Goal: Task Accomplishment & Management: Manage account settings

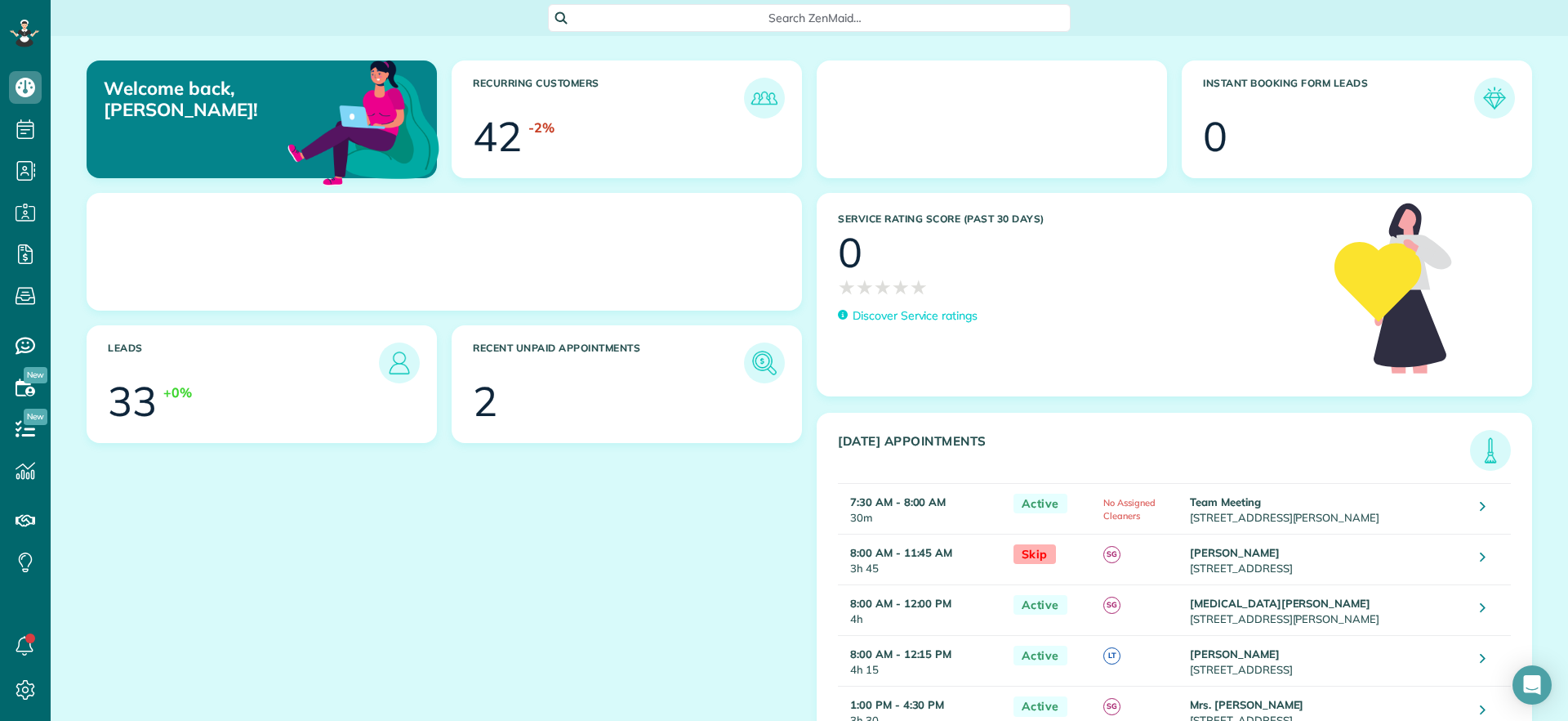
scroll to position [8, 8]
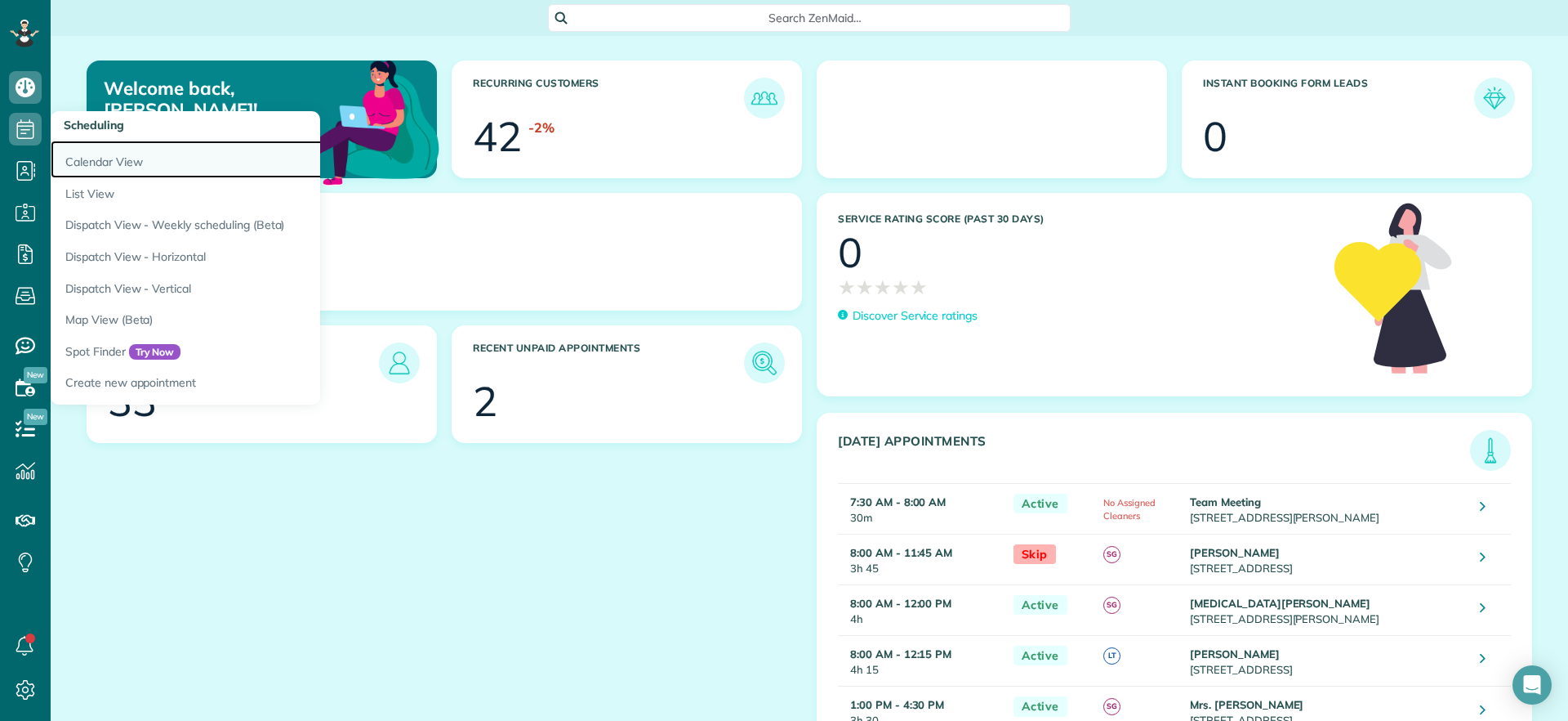
click at [85, 165] on link "Calendar View" at bounding box center [255, 159] width 409 height 37
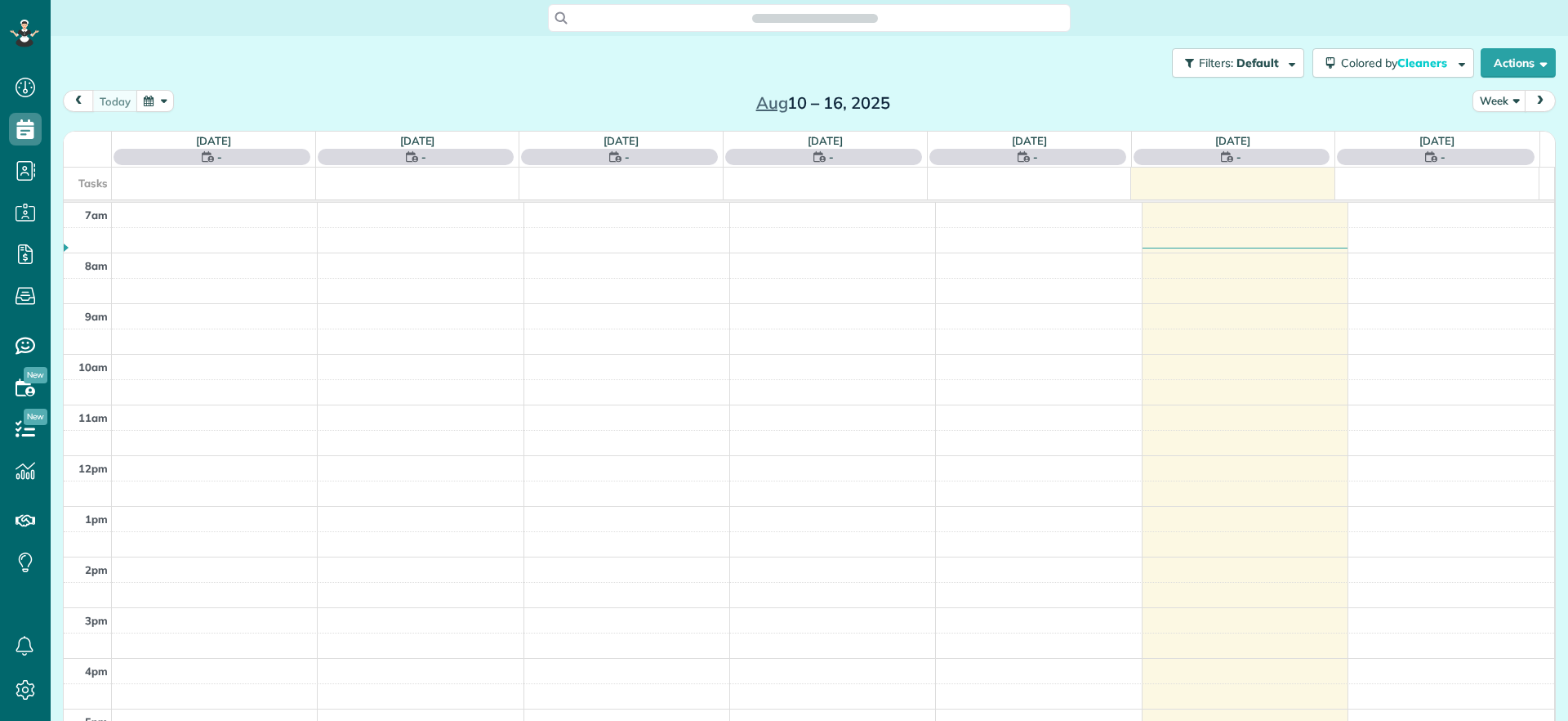
scroll to position [8, 8]
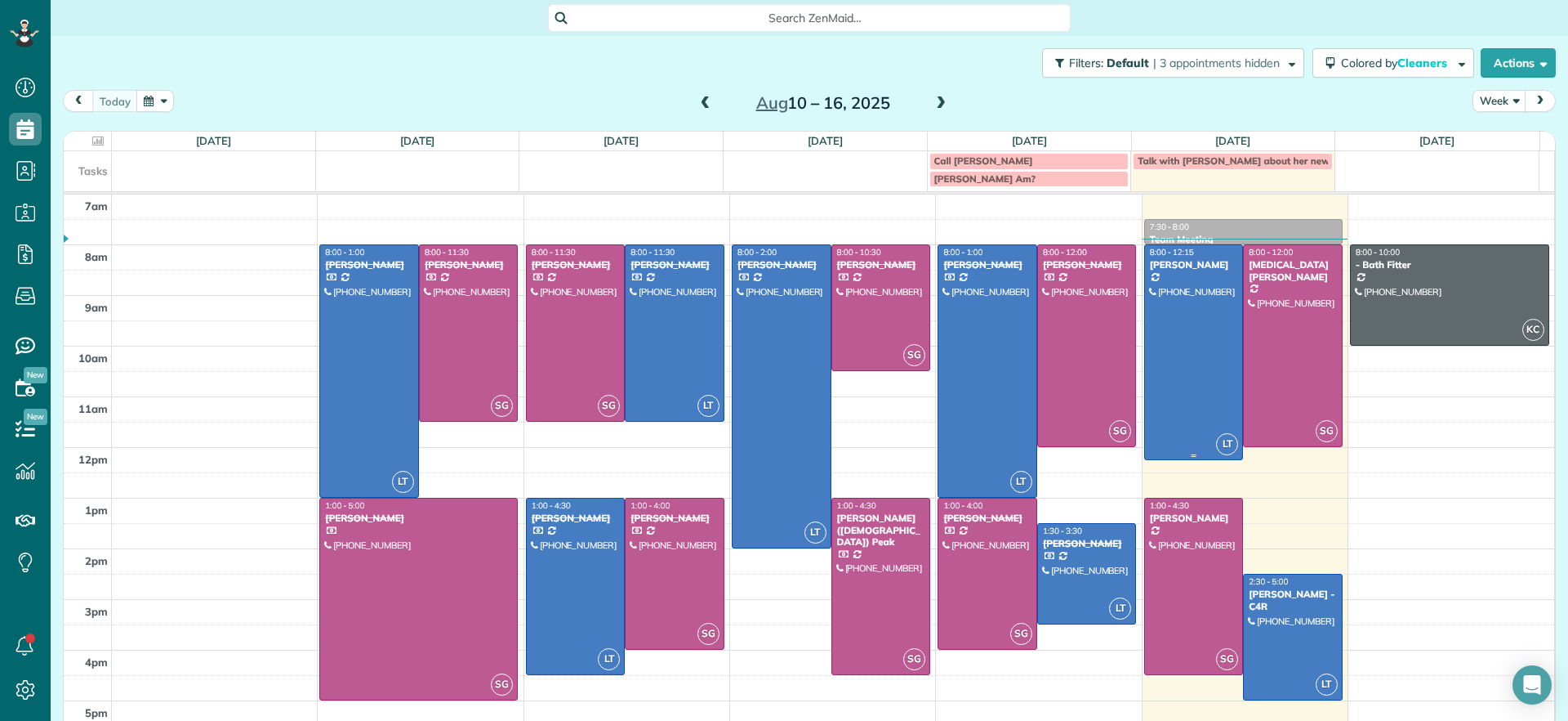
click at [1145, 299] on div at bounding box center [1194, 352] width 98 height 214
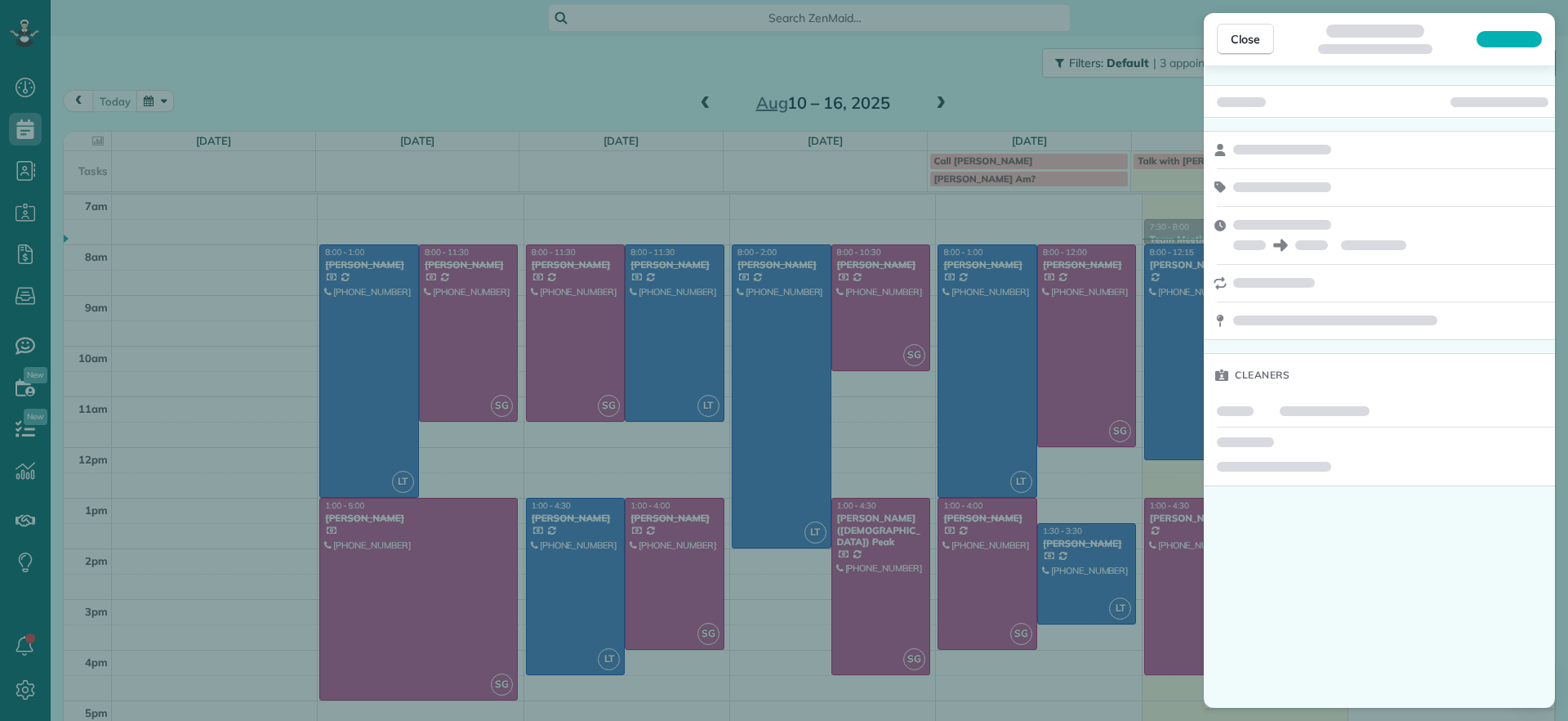
click at [1124, 250] on div "Close Cleaners" at bounding box center [784, 360] width 1568 height 721
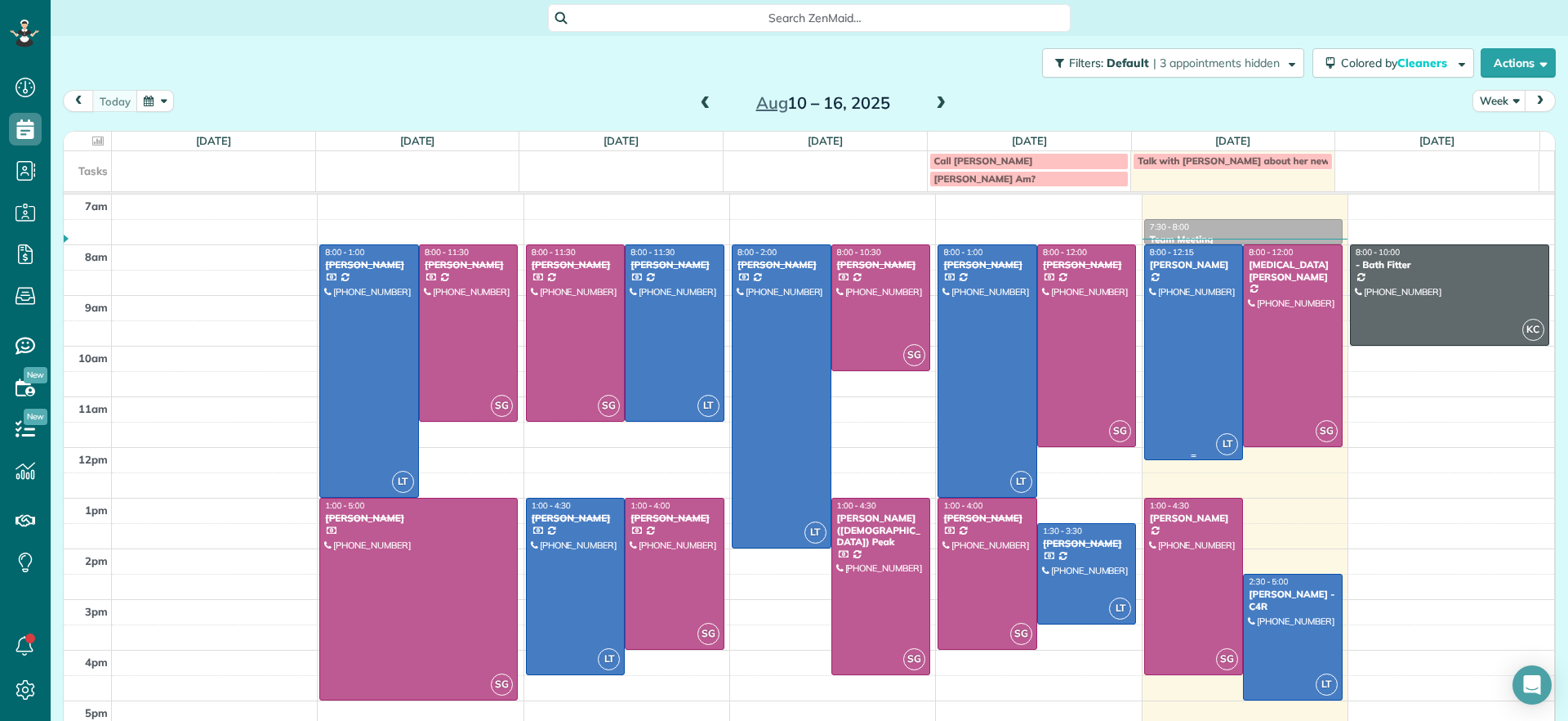
click at [1145, 377] on div at bounding box center [1194, 352] width 98 height 214
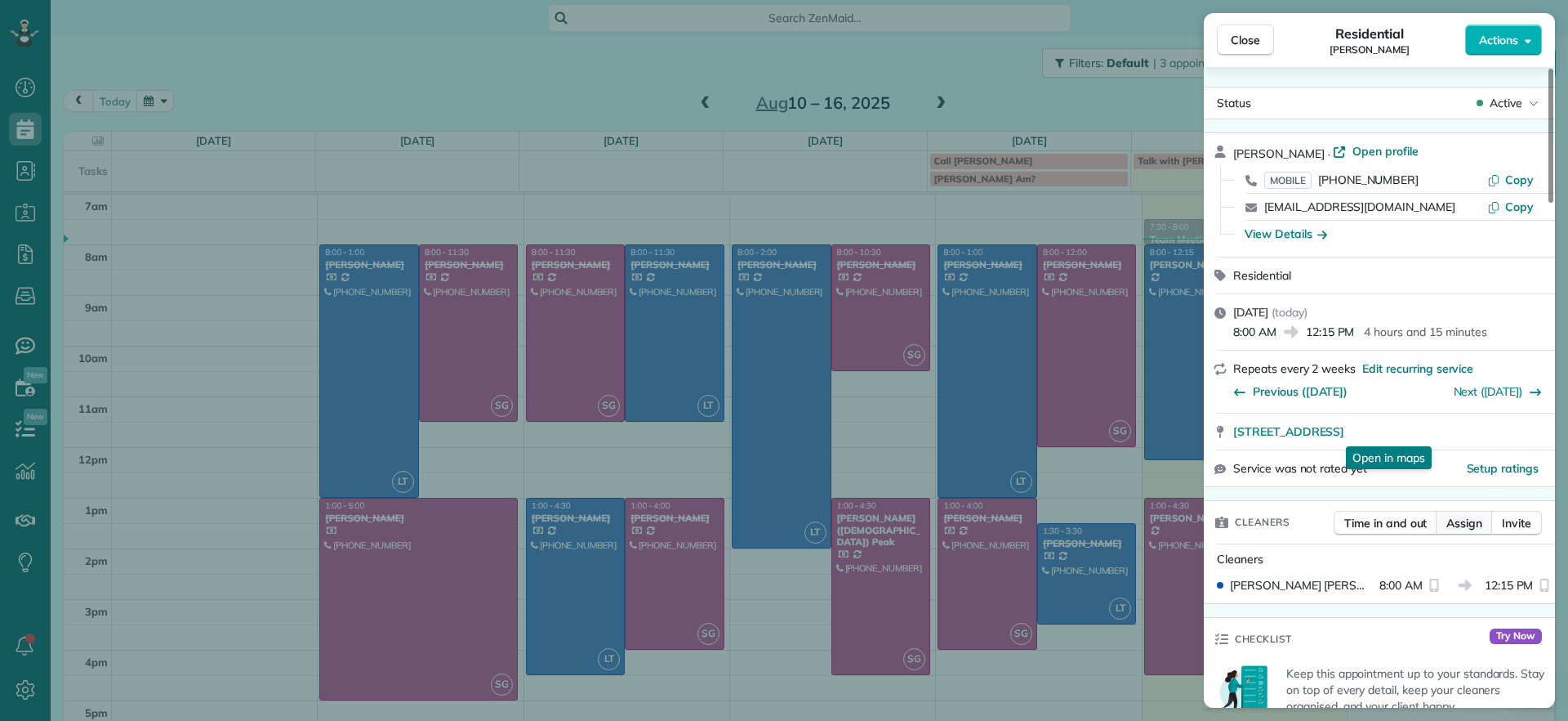
click at [1460, 525] on span "Assign" at bounding box center [1465, 523] width 36 height 16
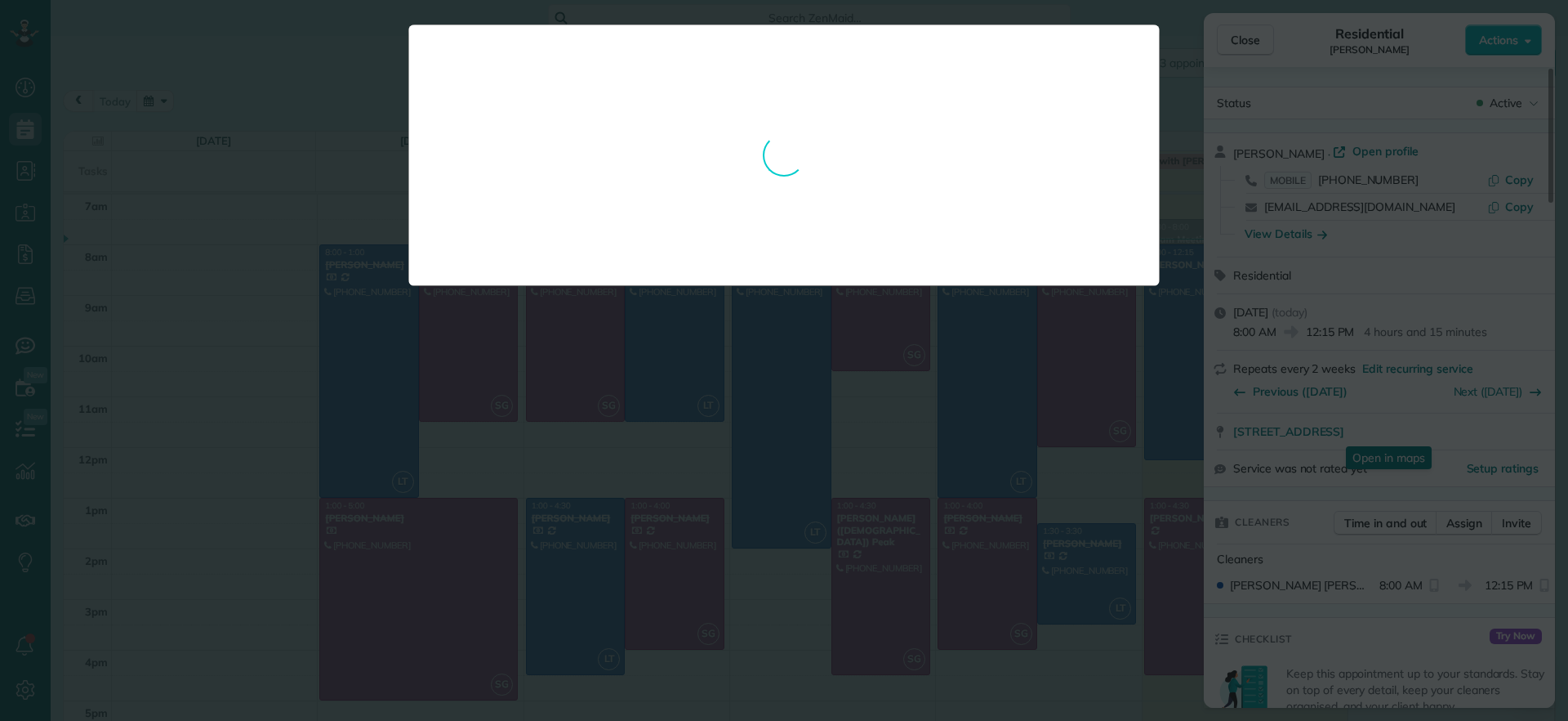
click at [841, 166] on div at bounding box center [784, 155] width 751 height 261
drag, startPoint x: 294, startPoint y: 135, endPoint x: 297, endPoint y: 125, distance: 10.4
click at [298, 125] on div at bounding box center [784, 360] width 1568 height 721
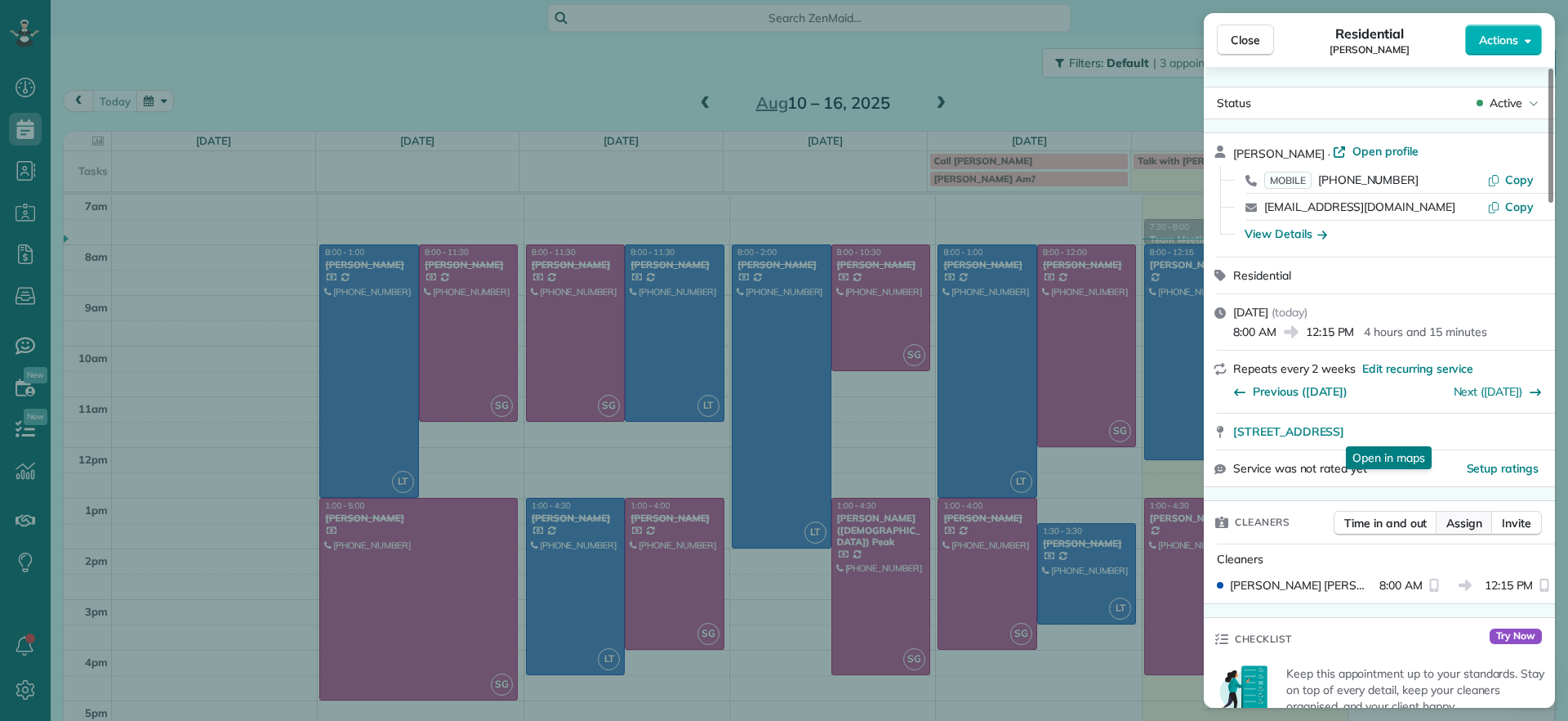
click at [1465, 528] on span "Assign" at bounding box center [1465, 523] width 36 height 16
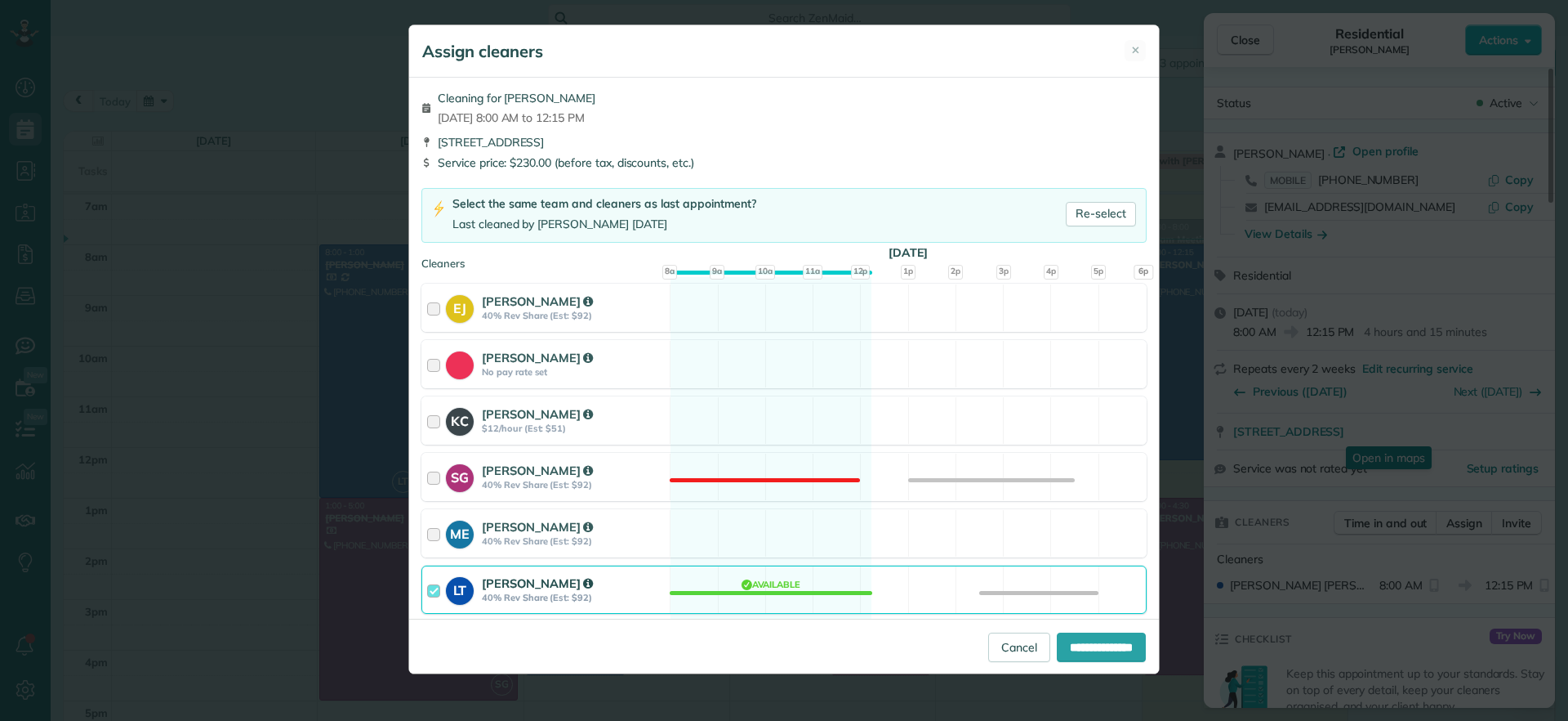
click at [768, 590] on div "LT Laura Thaller 40% Rev Share (Est: $92) Available" at bounding box center [784, 590] width 725 height 48
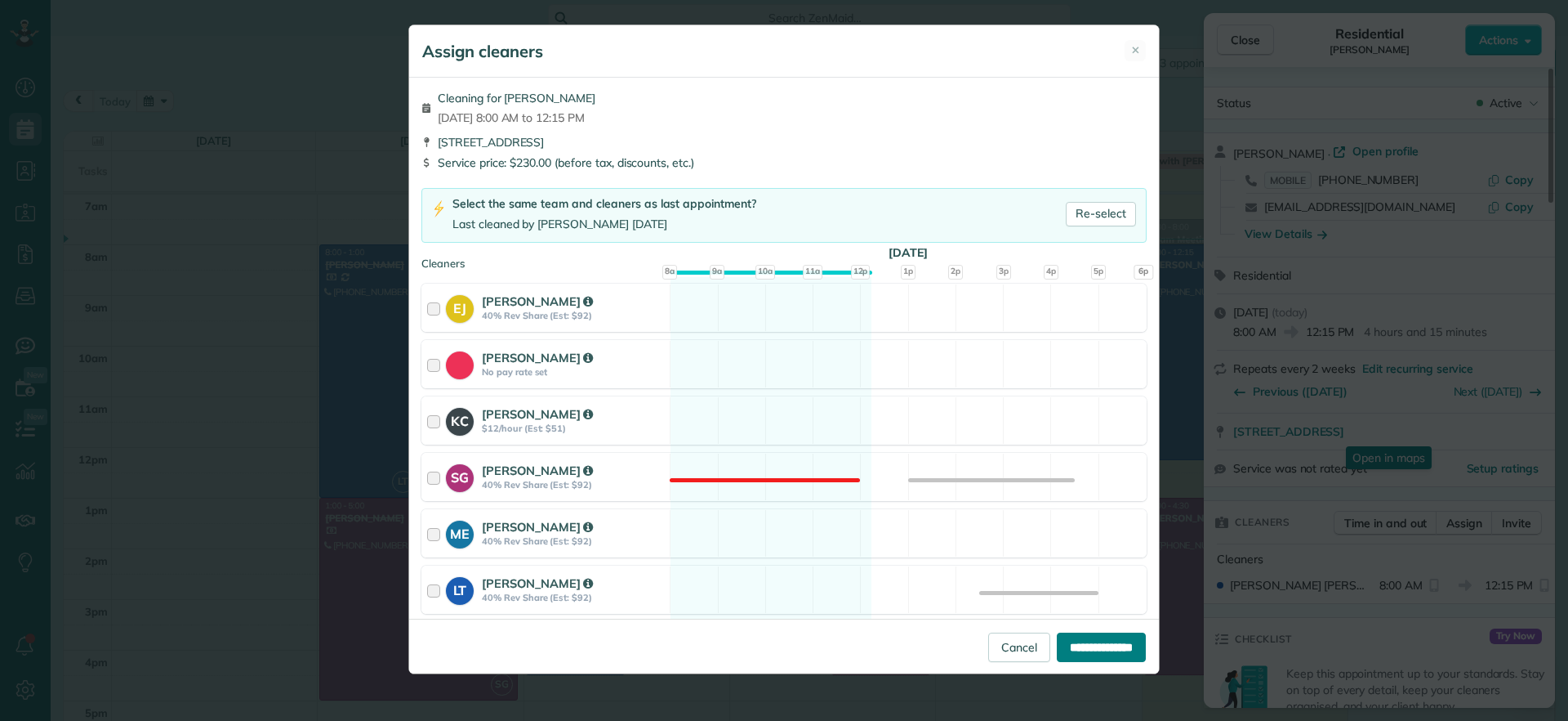
click at [1141, 651] on input "**********" at bounding box center [1101, 647] width 89 height 30
type input "**********"
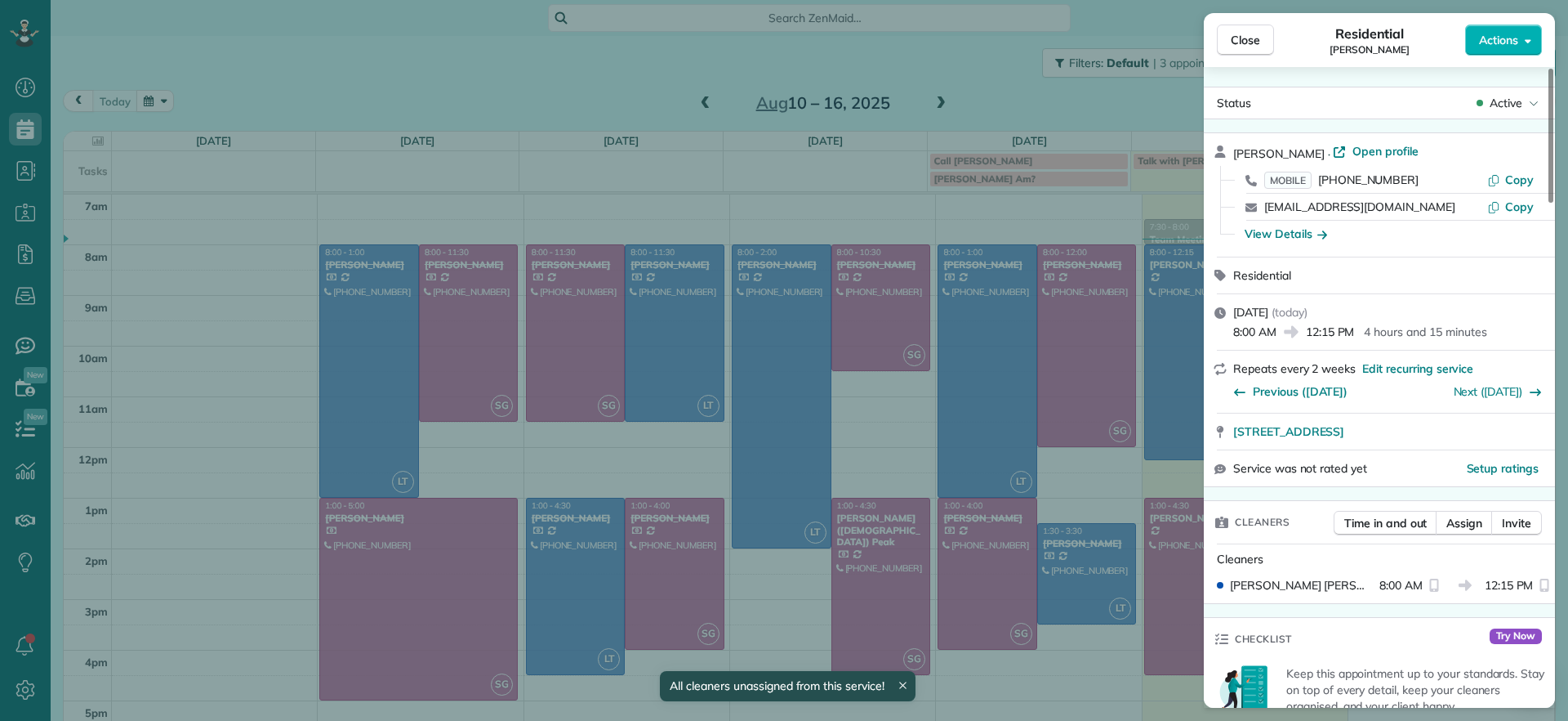
click at [904, 88] on div "Close Residential Lauren Sides Actions Status Active Lauren Sides · Open profil…" at bounding box center [784, 360] width 1568 height 721
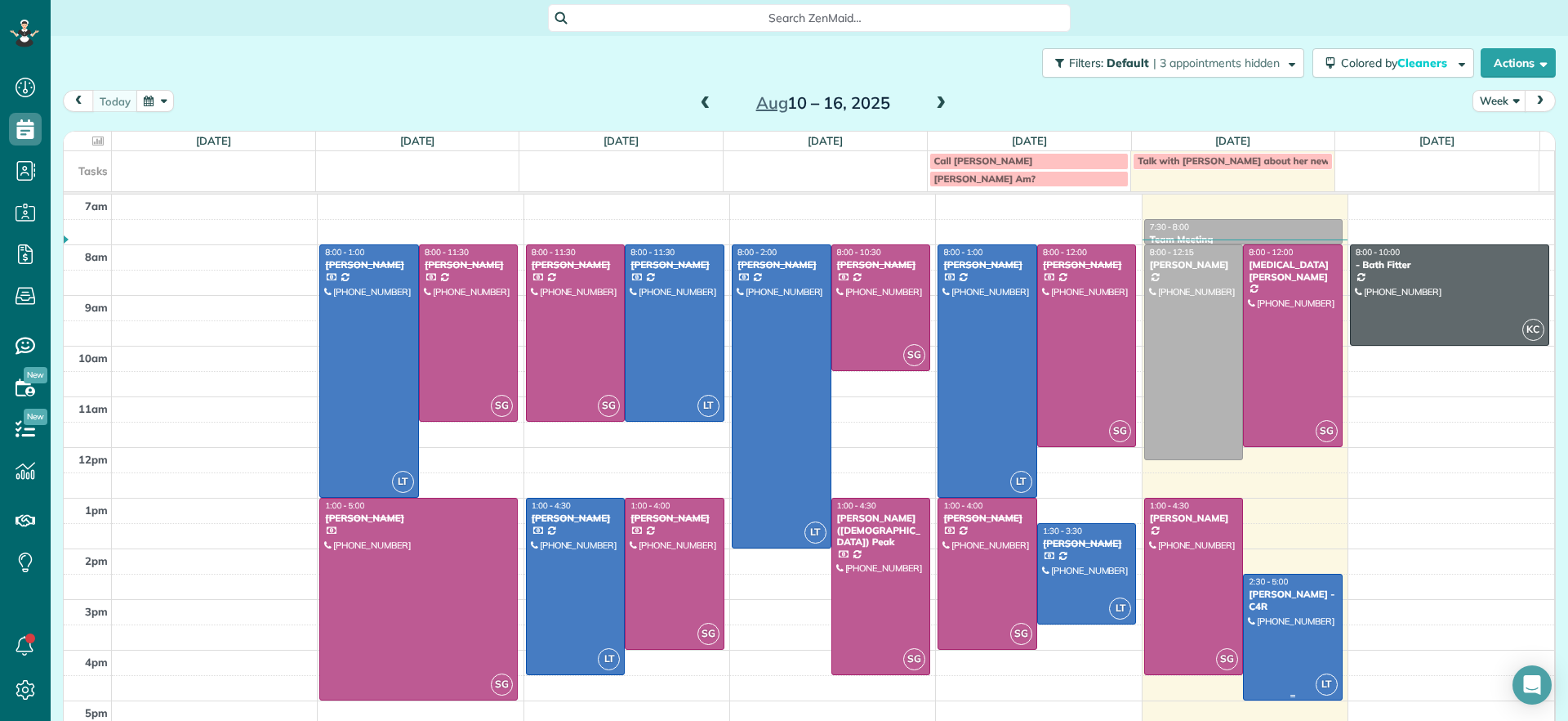
click at [1244, 630] on div at bounding box center [1293, 636] width 98 height 125
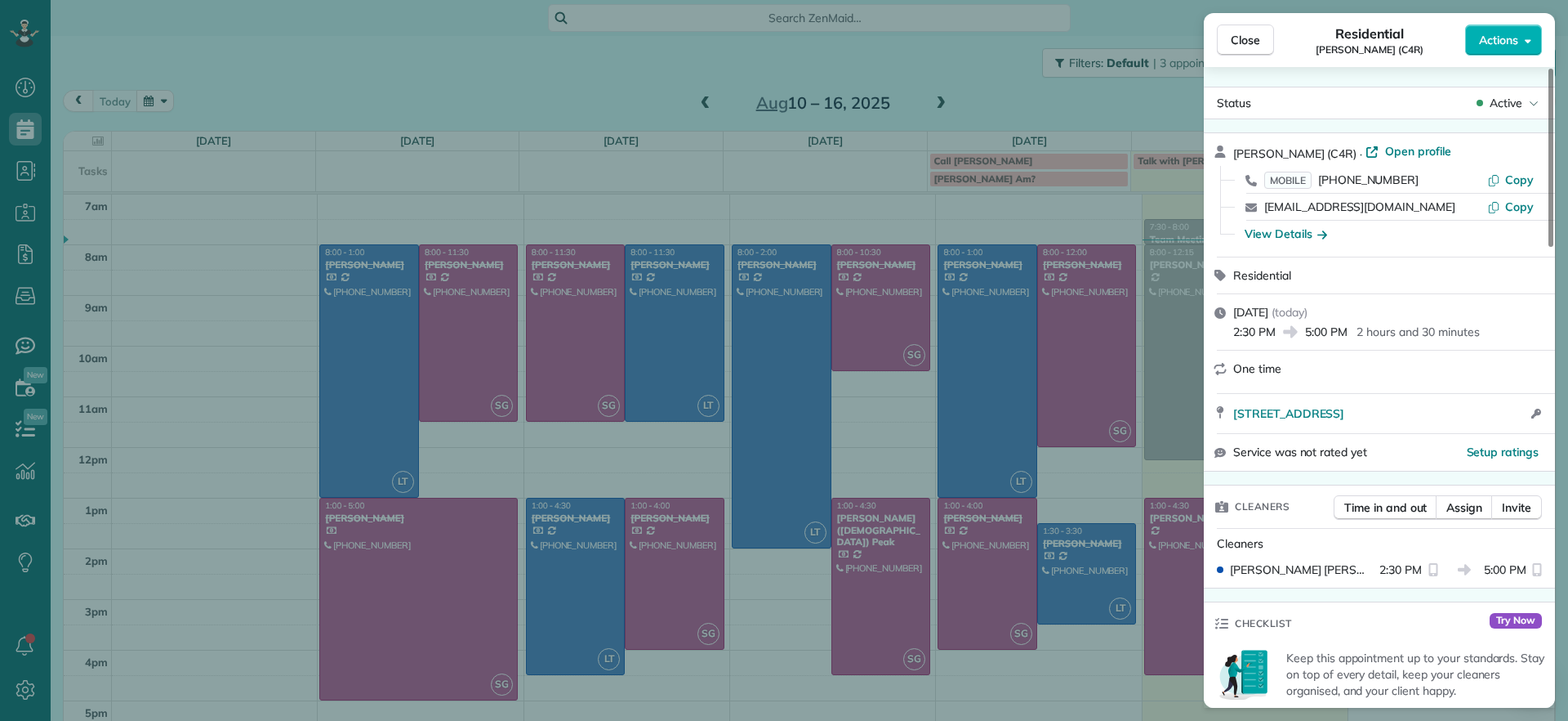
click at [1521, 88] on div "Status Active" at bounding box center [1380, 103] width 351 height 33
click at [1522, 91] on div "Status Active" at bounding box center [1380, 103] width 344 height 25
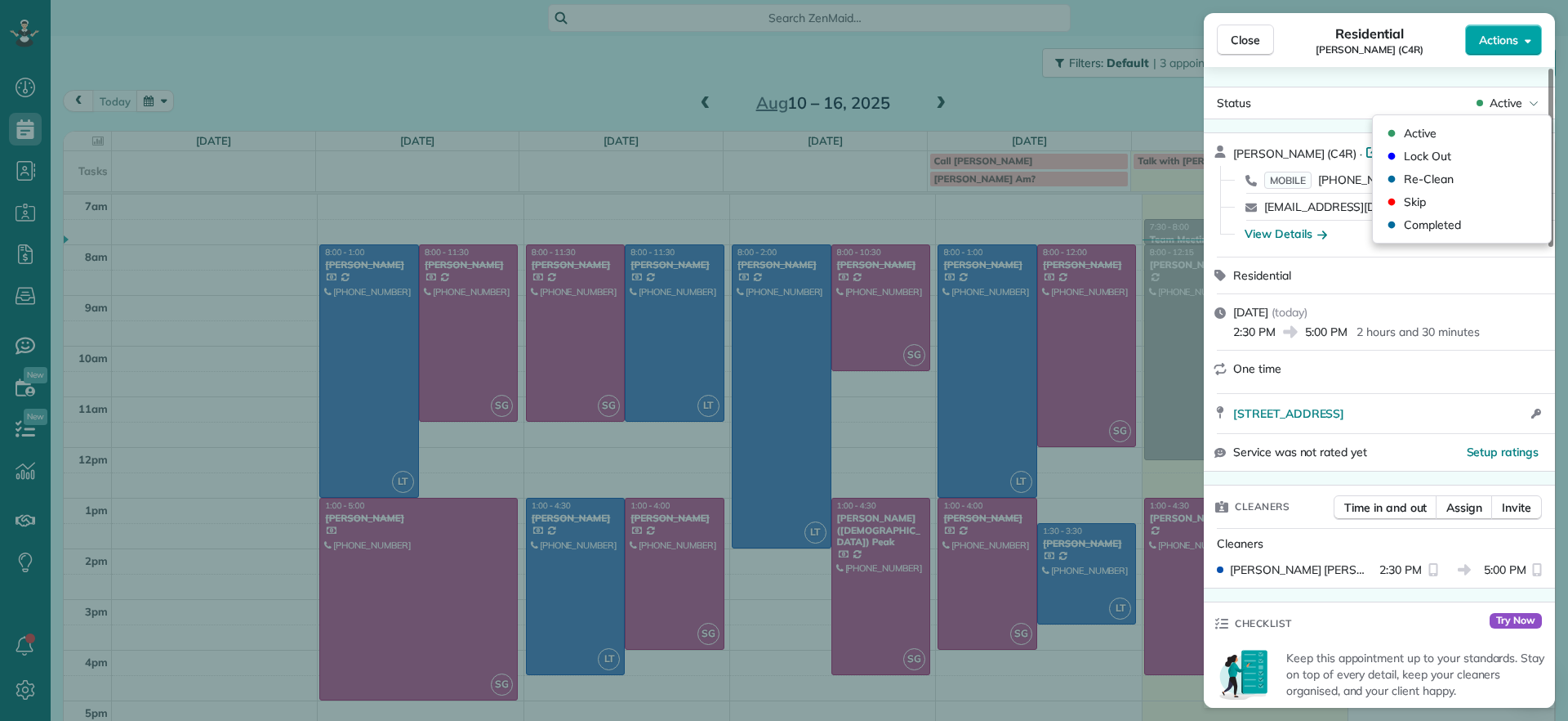
click at [1522, 36] on button "Actions" at bounding box center [1504, 40] width 77 height 31
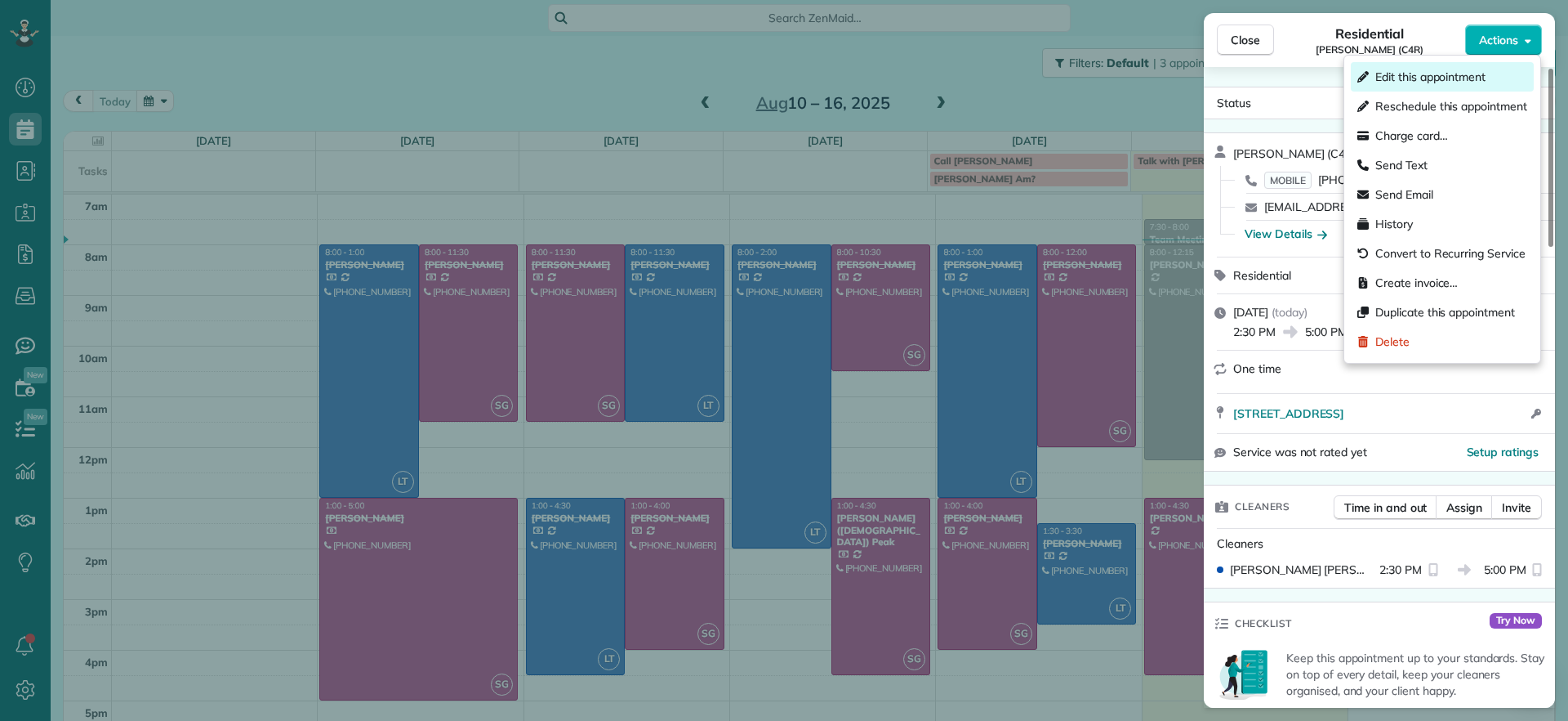
click at [1420, 87] on div "Edit this appointment" at bounding box center [1442, 76] width 183 height 30
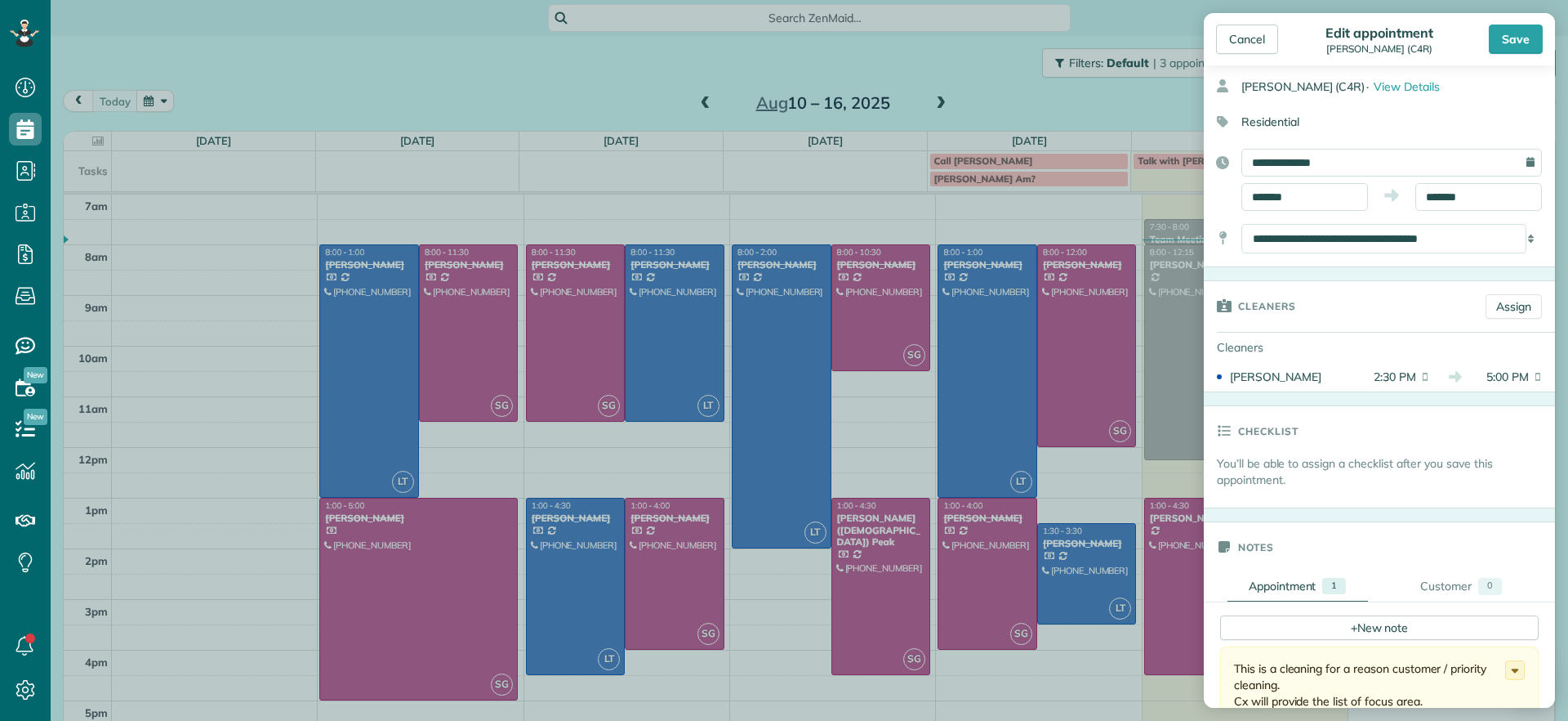
scroll to position [102, 0]
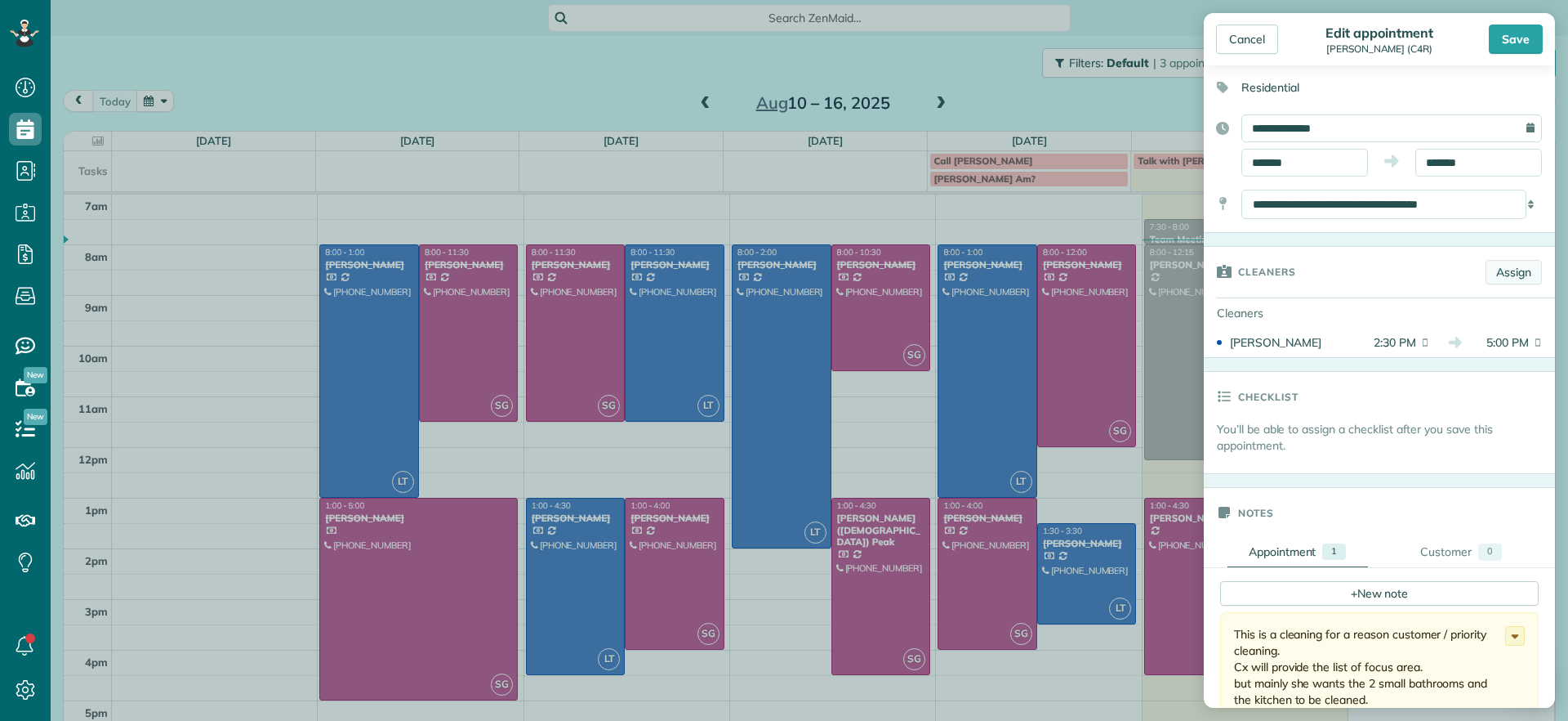
click at [1498, 264] on link "Assign" at bounding box center [1514, 271] width 56 height 25
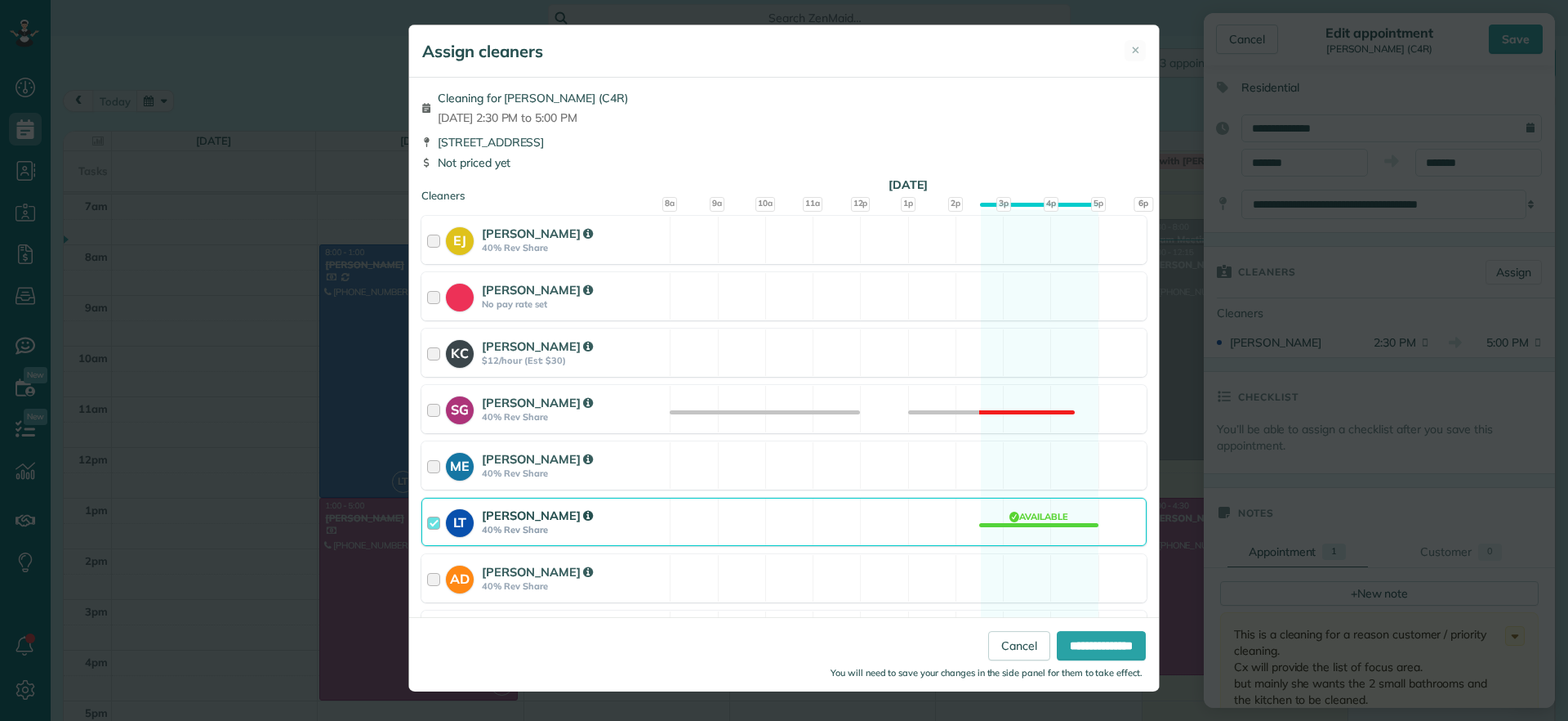
click at [1046, 522] on div "LT Laura Thaller 40% Rev Share Available" at bounding box center [784, 522] width 725 height 48
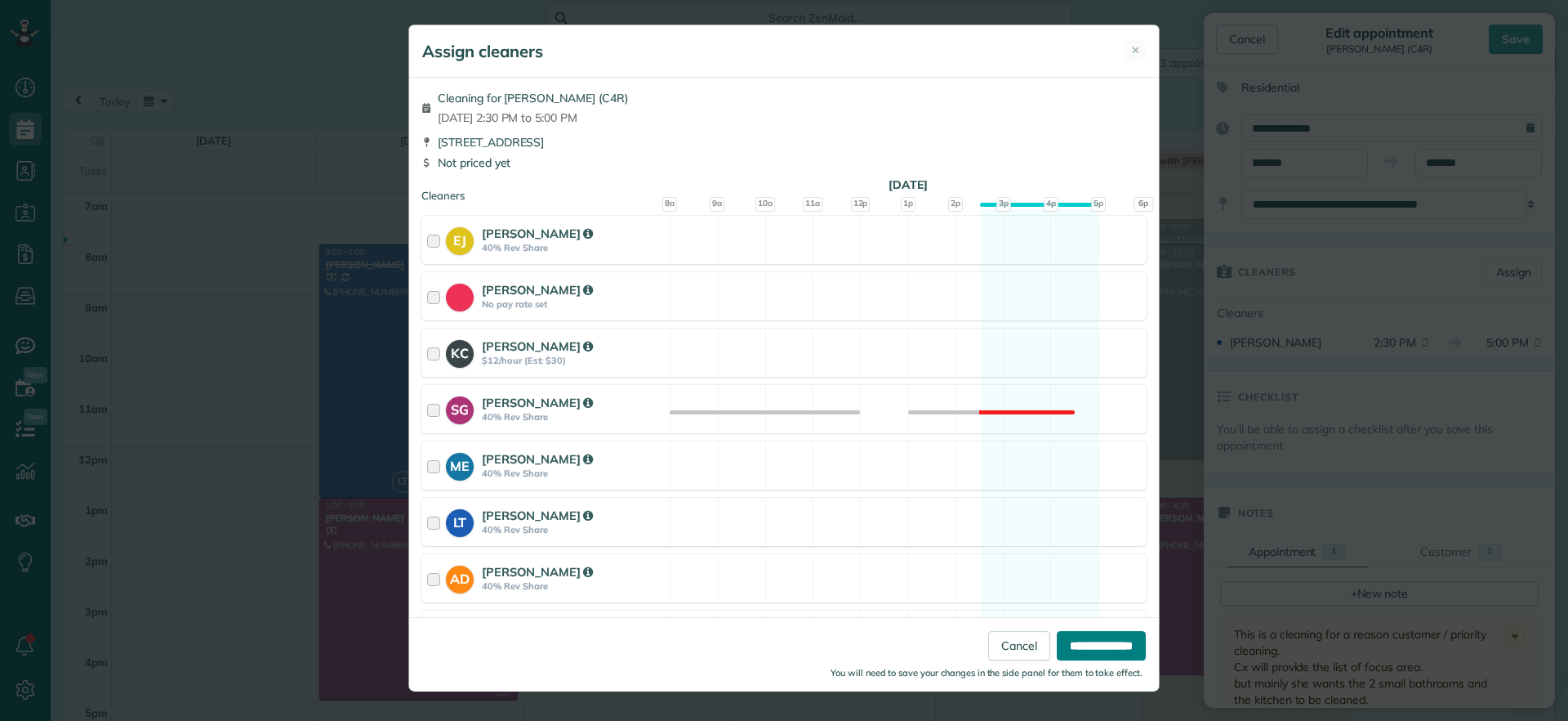
click at [1092, 640] on input "**********" at bounding box center [1101, 646] width 89 height 30
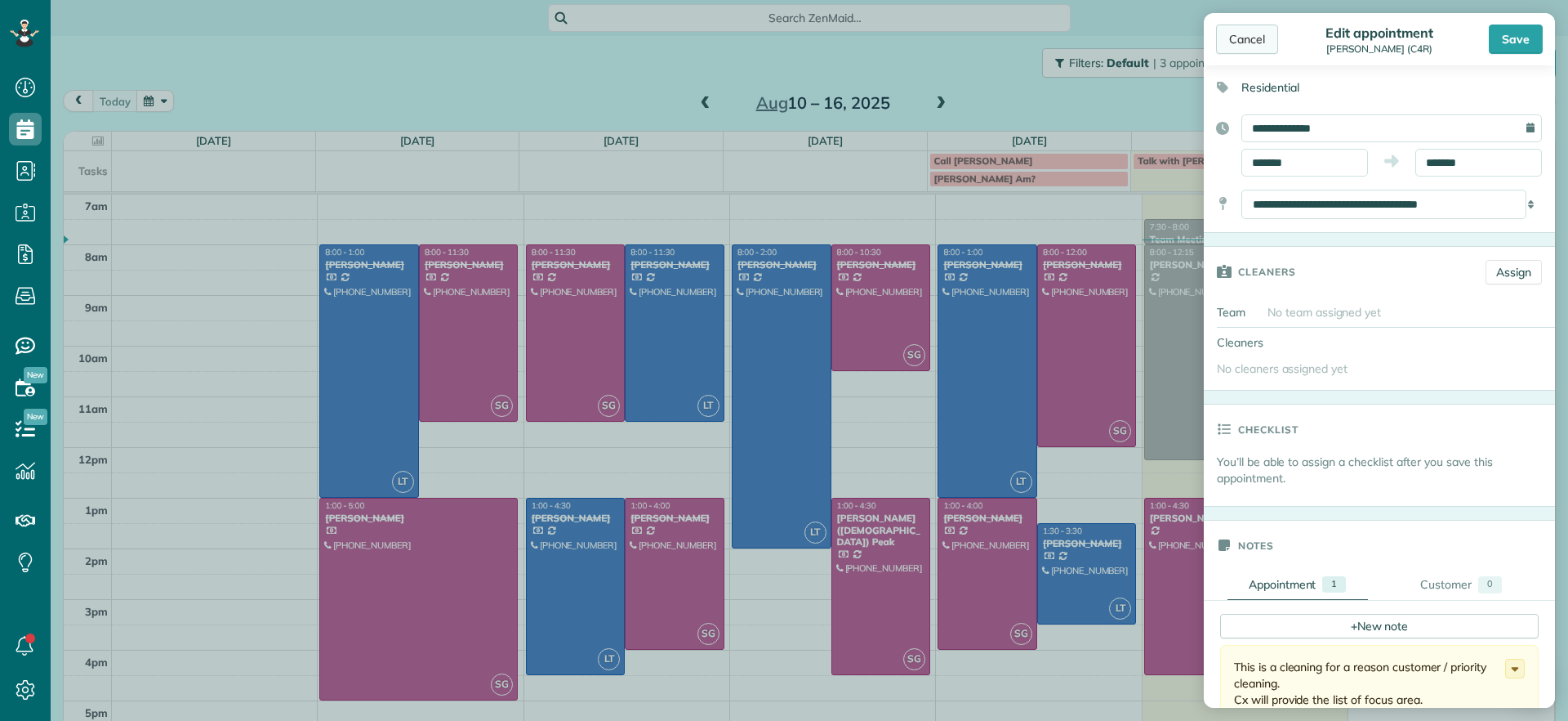
click at [1241, 45] on div "Cancel" at bounding box center [1247, 39] width 62 height 30
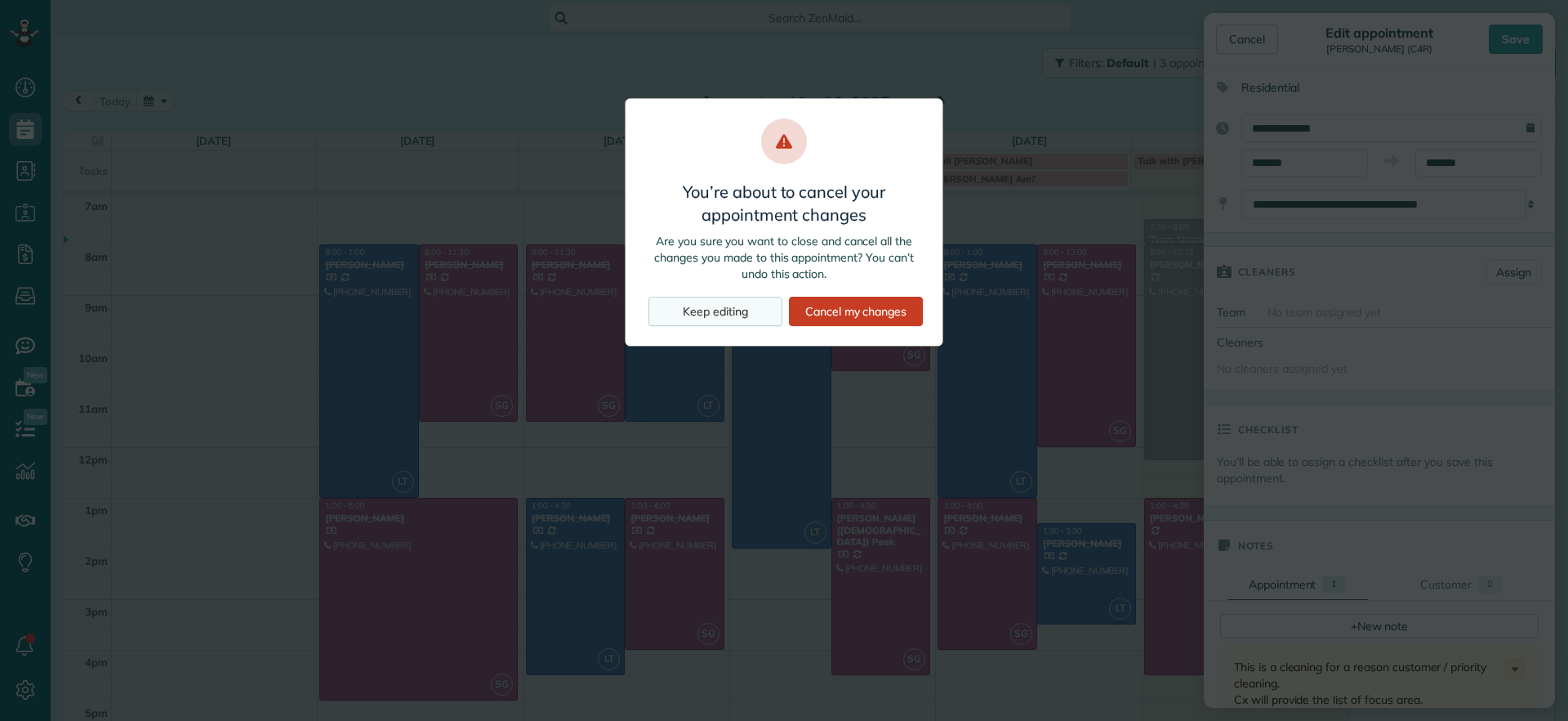
click at [737, 325] on div "Keep editing" at bounding box center [716, 311] width 134 height 30
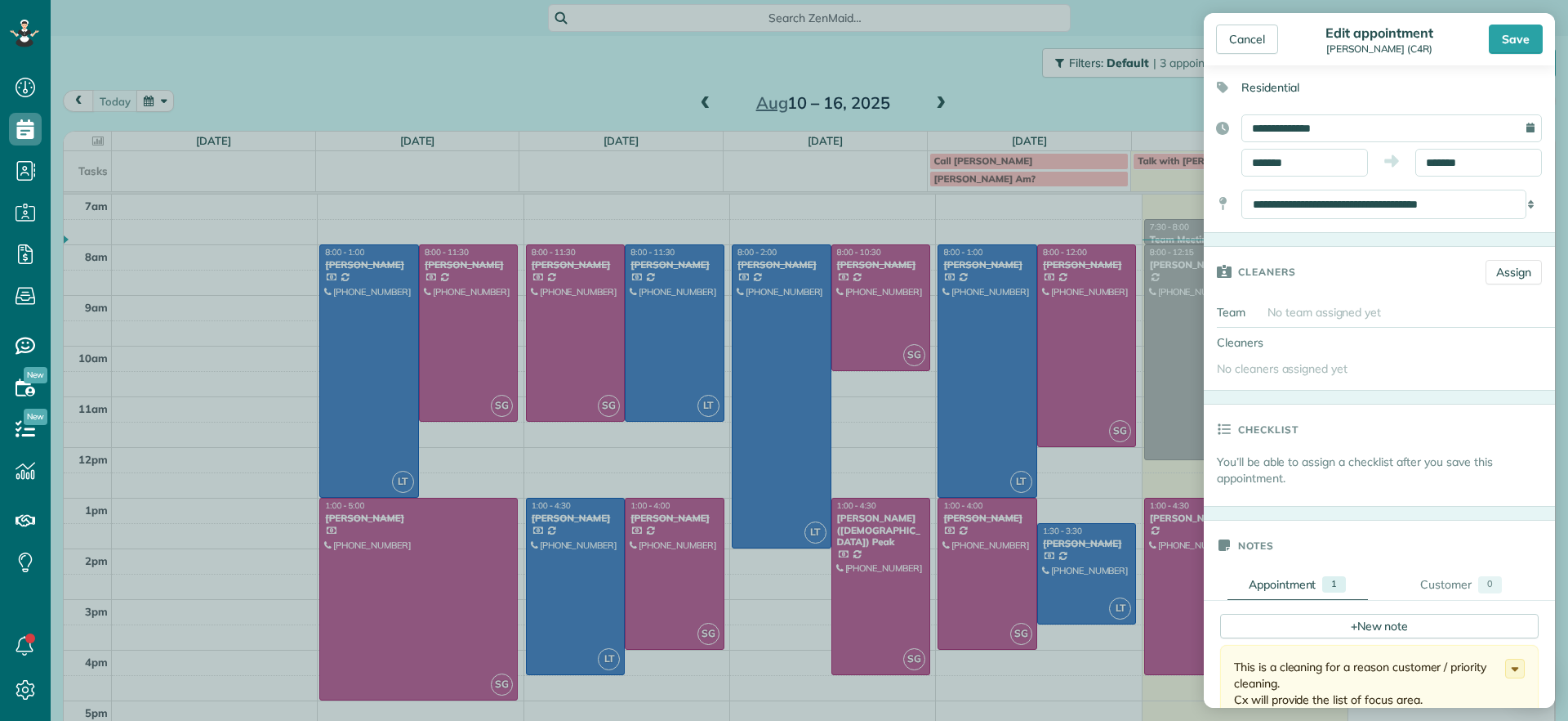
click at [1535, 31] on div "Save" at bounding box center [1516, 39] width 54 height 30
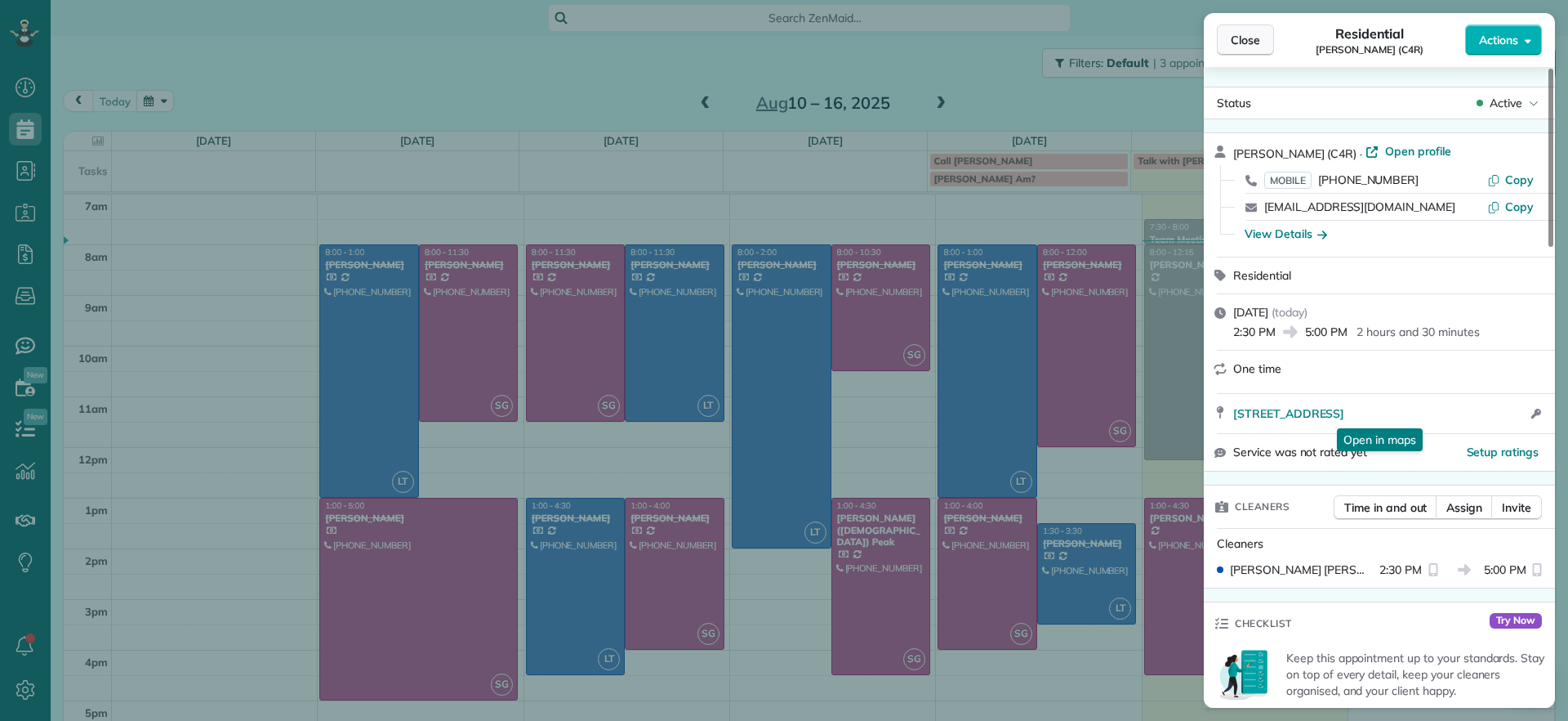
drag, startPoint x: 1262, startPoint y: 44, endPoint x: 1252, endPoint y: 47, distance: 10.4
click at [1261, 45] on button "Close" at bounding box center [1245, 40] width 57 height 31
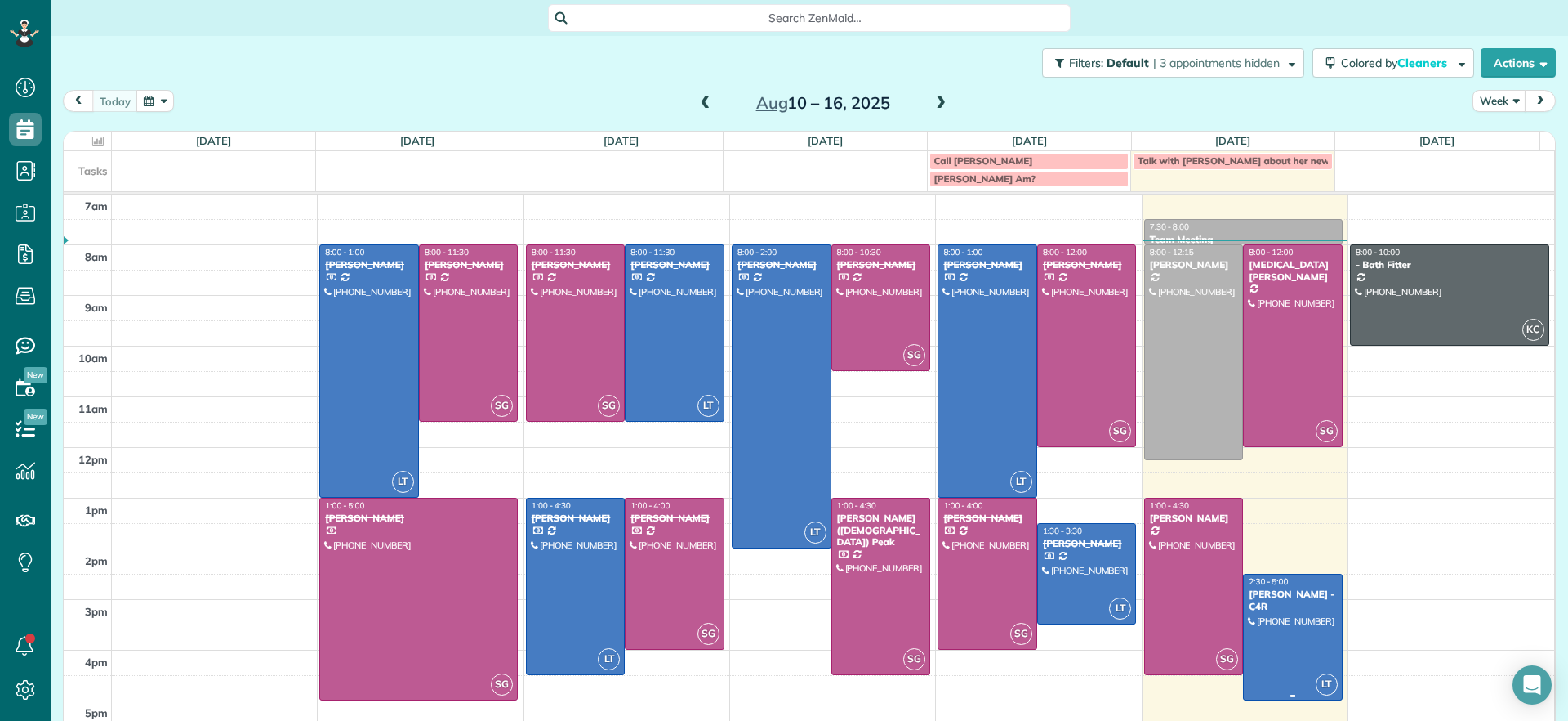
click at [1316, 638] on link "LT 2:30 - 5:00 Tamika Claiborne - C4R (804) 300-7172 4218 Tracker Drive Chester…" at bounding box center [1293, 636] width 100 height 126
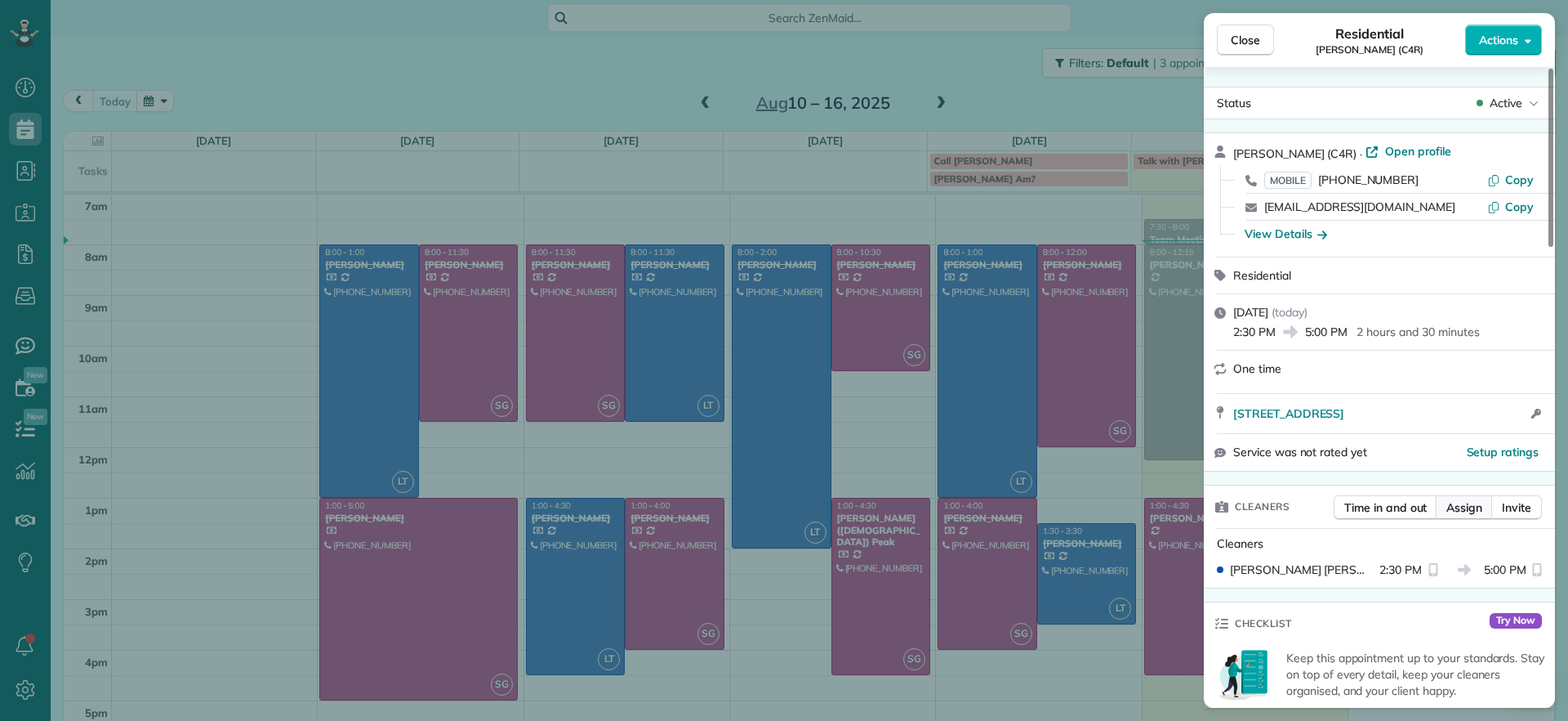
click at [1476, 510] on span "Assign" at bounding box center [1465, 507] width 36 height 16
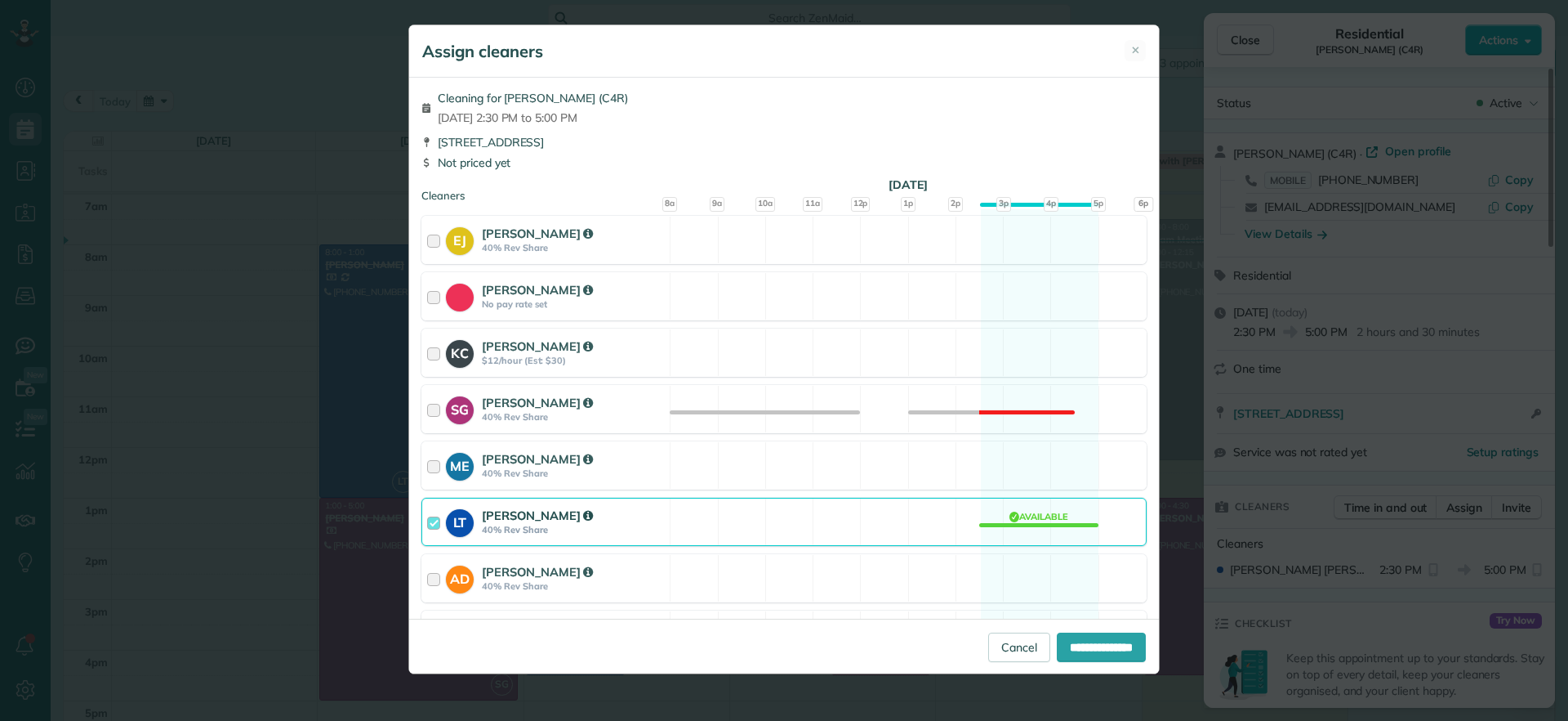
click at [1063, 549] on div "Cleaning for Tamika Claiborne (C4R) Fri, Aug 15 - 2:30 PM to 5:00 PM 4218 Track…" at bounding box center [784, 349] width 750 height 541
drag, startPoint x: 1043, startPoint y: 537, endPoint x: 1057, endPoint y: 538, distance: 14.0
click at [1043, 538] on div "LT Laura Thaller 40% Rev Share Available" at bounding box center [784, 522] width 725 height 48
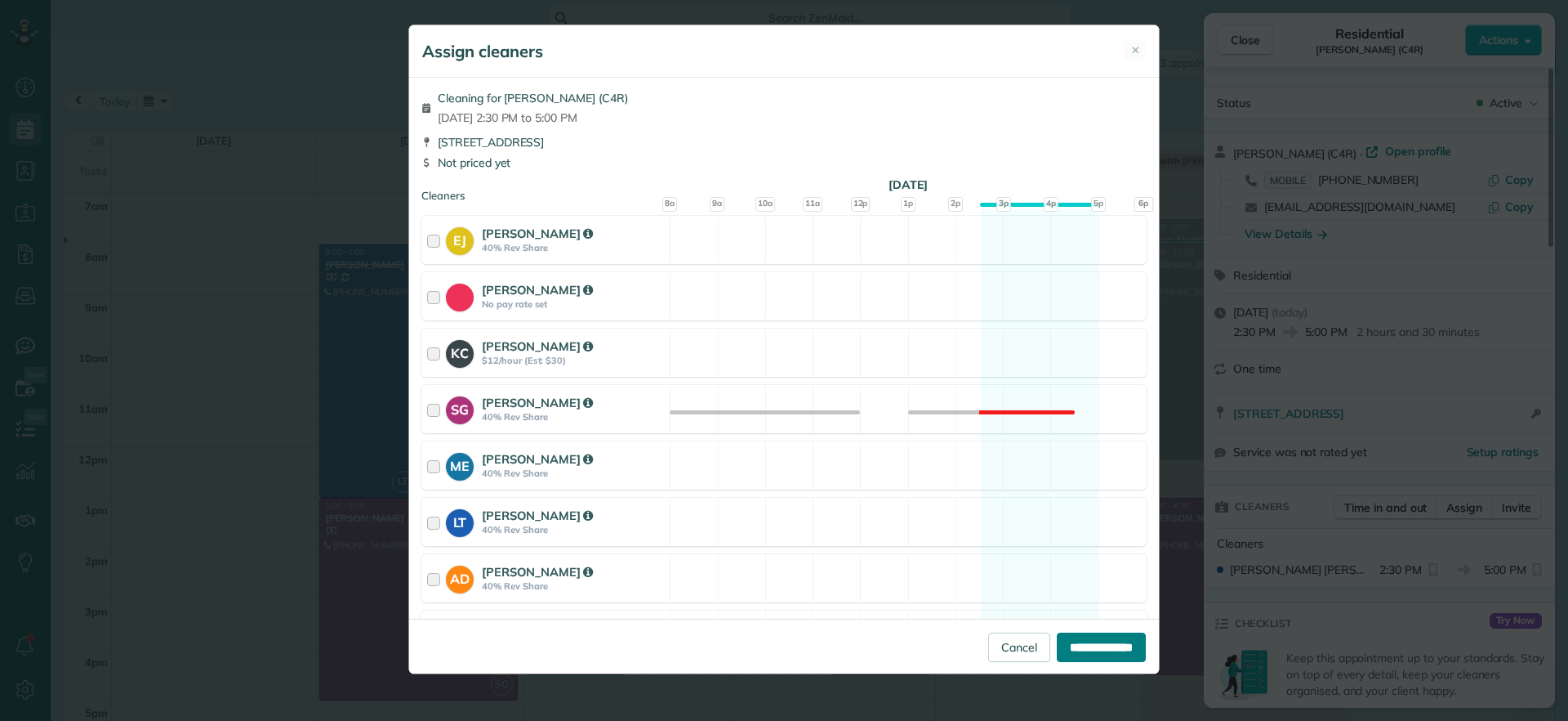
click at [1099, 650] on input "**********" at bounding box center [1101, 647] width 89 height 30
type input "**********"
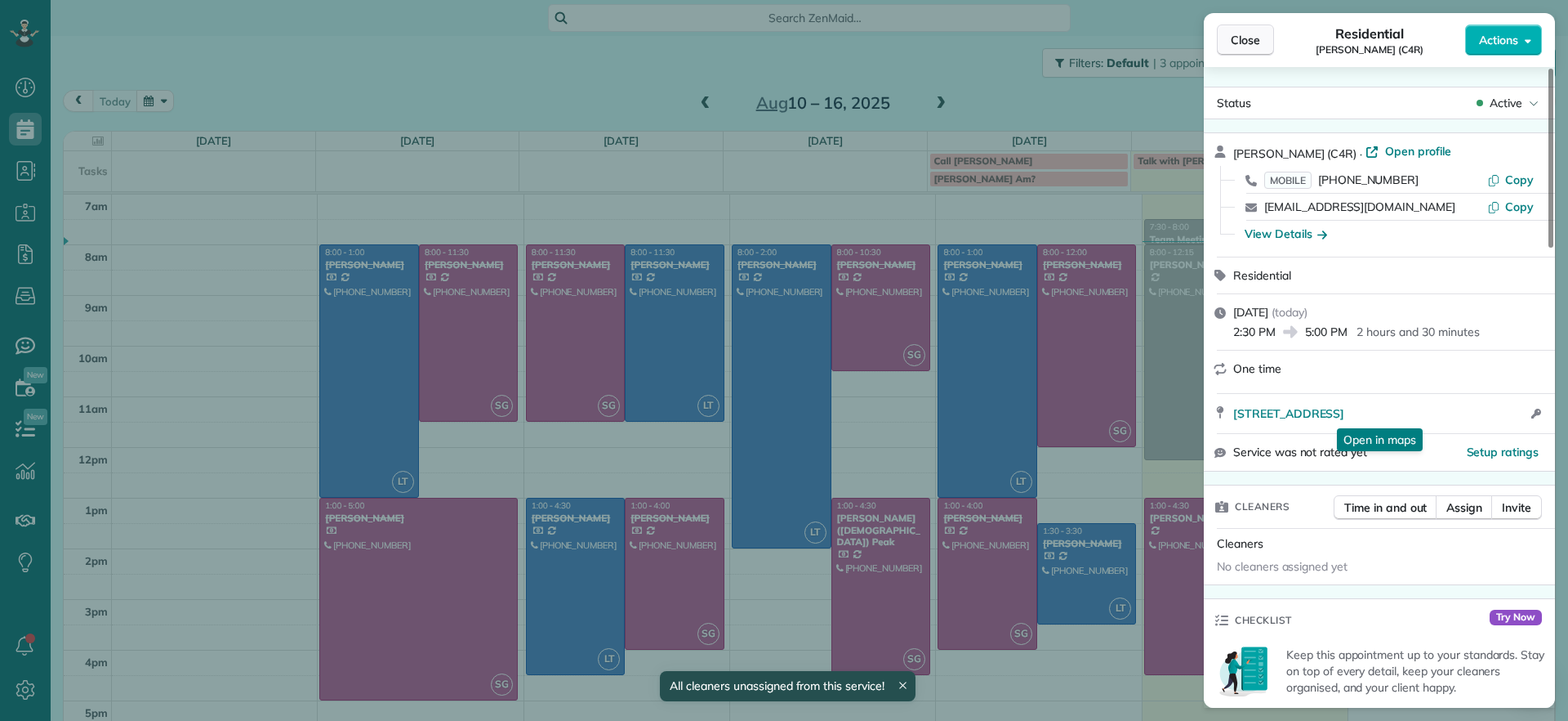
click at [1256, 34] on span "Close" at bounding box center [1246, 40] width 30 height 16
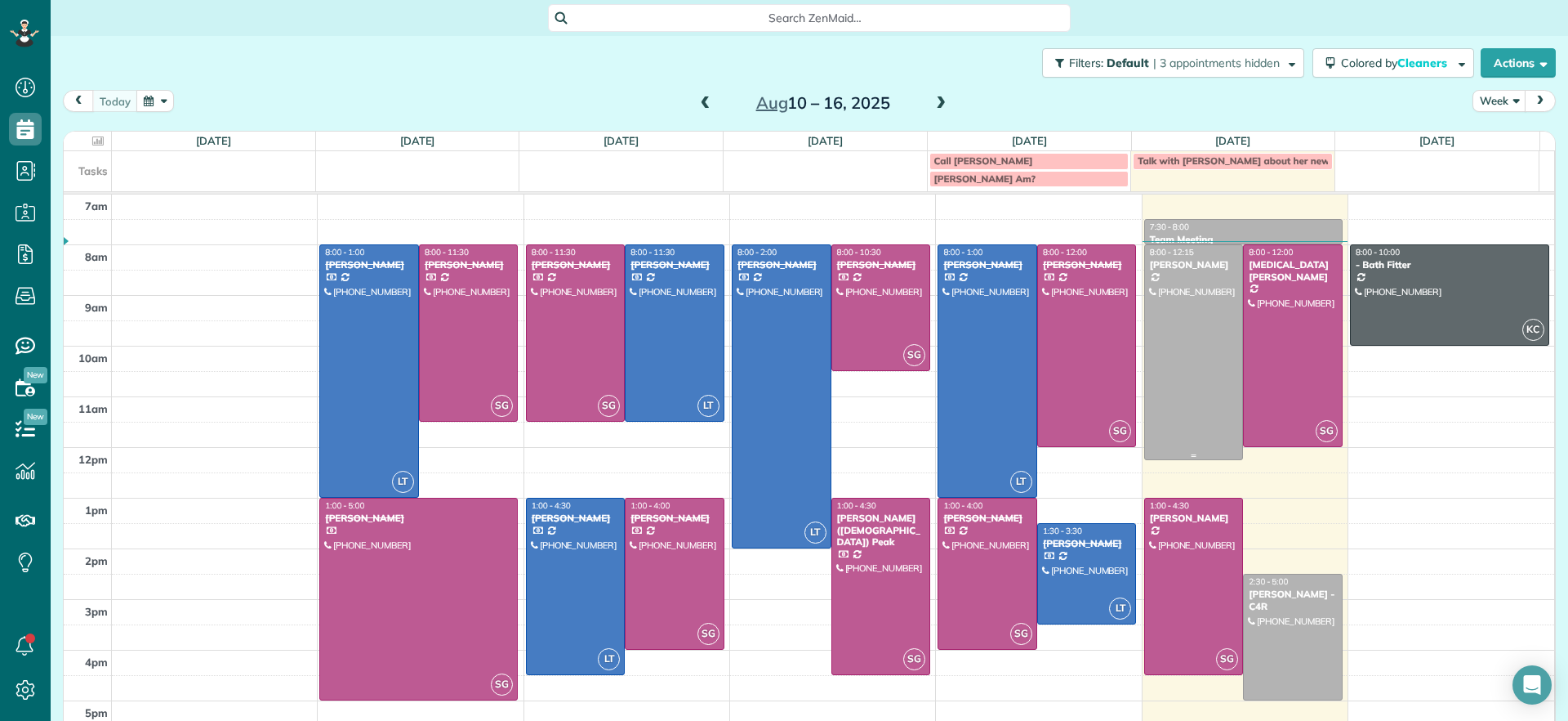
click at [1145, 246] on div at bounding box center [1194, 352] width 98 height 214
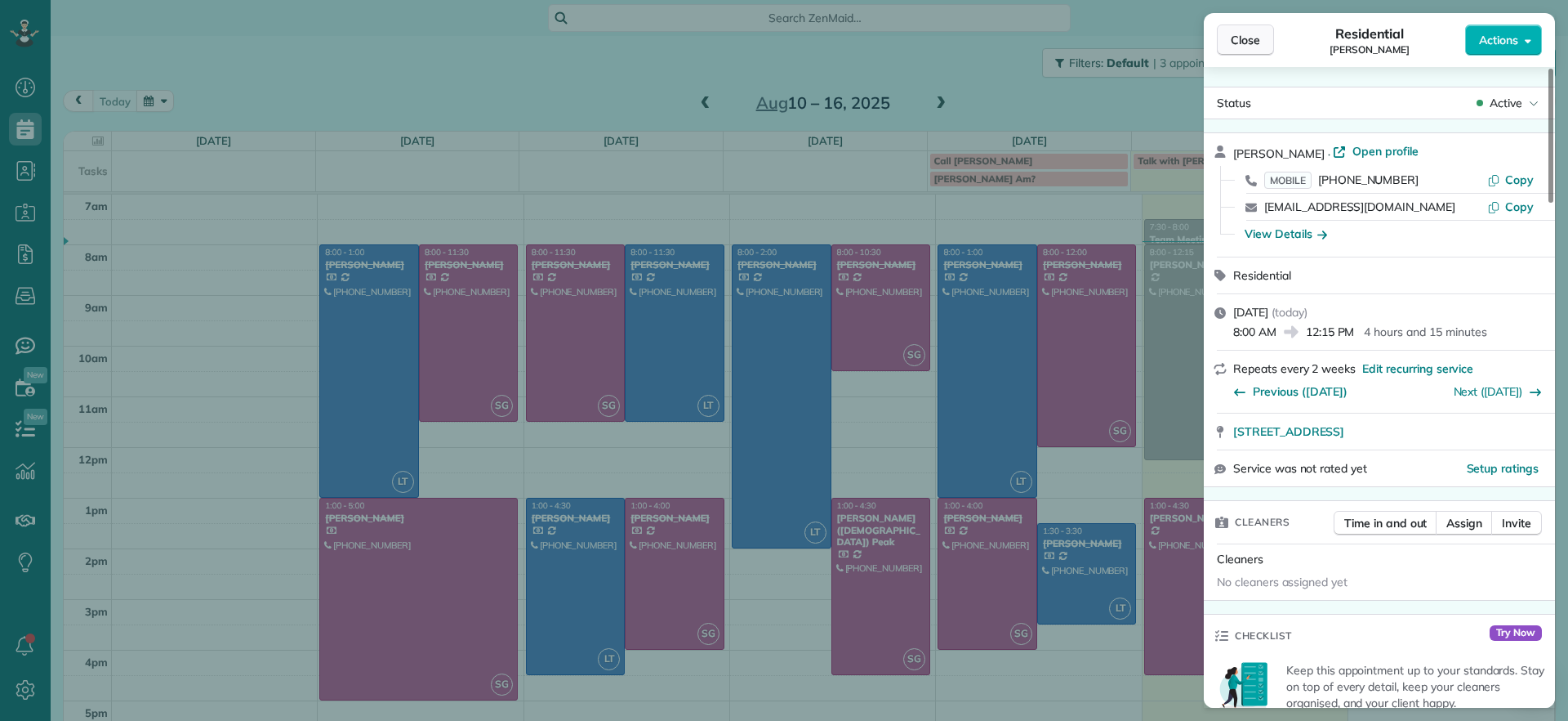
click at [1224, 39] on button "Close" at bounding box center [1245, 40] width 57 height 31
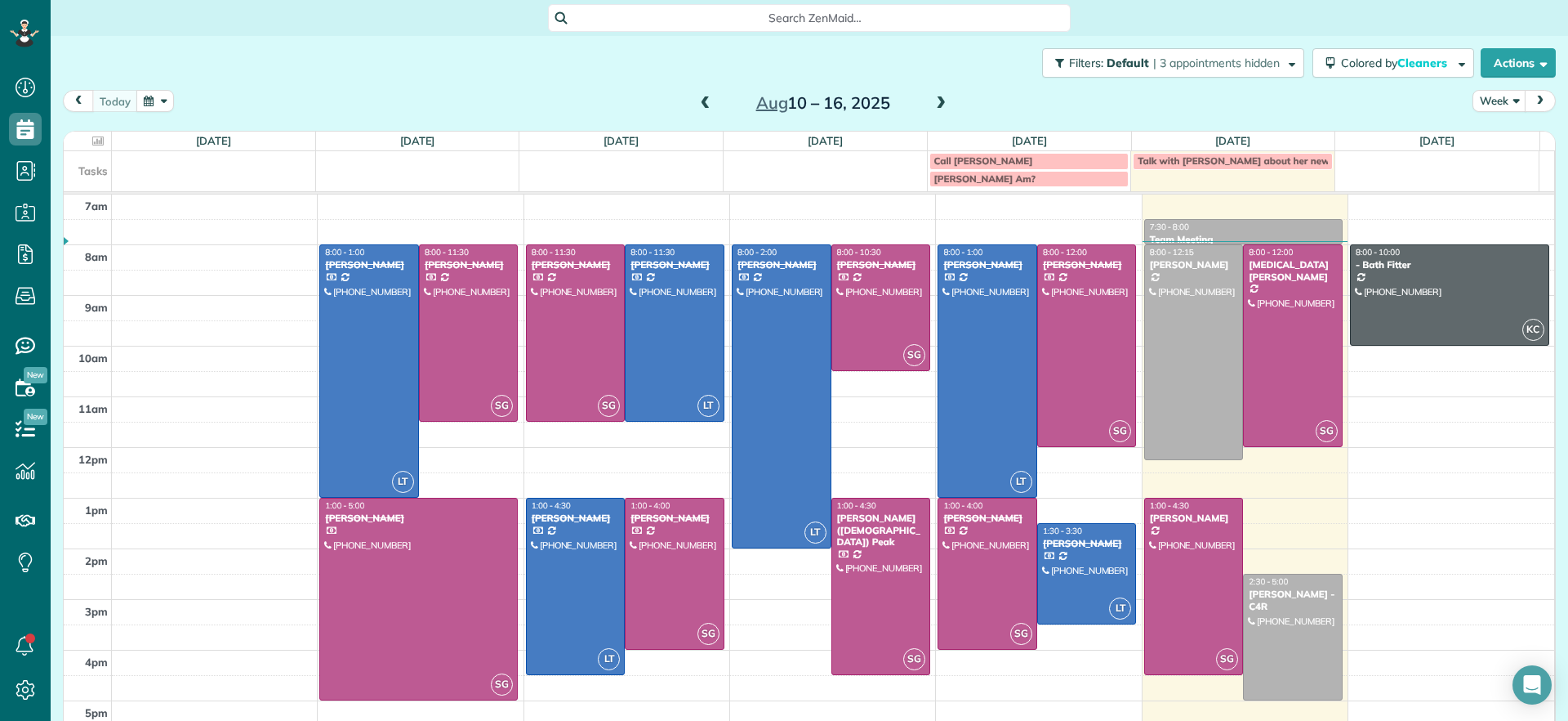
click at [1319, 241] on div at bounding box center [1246, 241] width 205 height 1
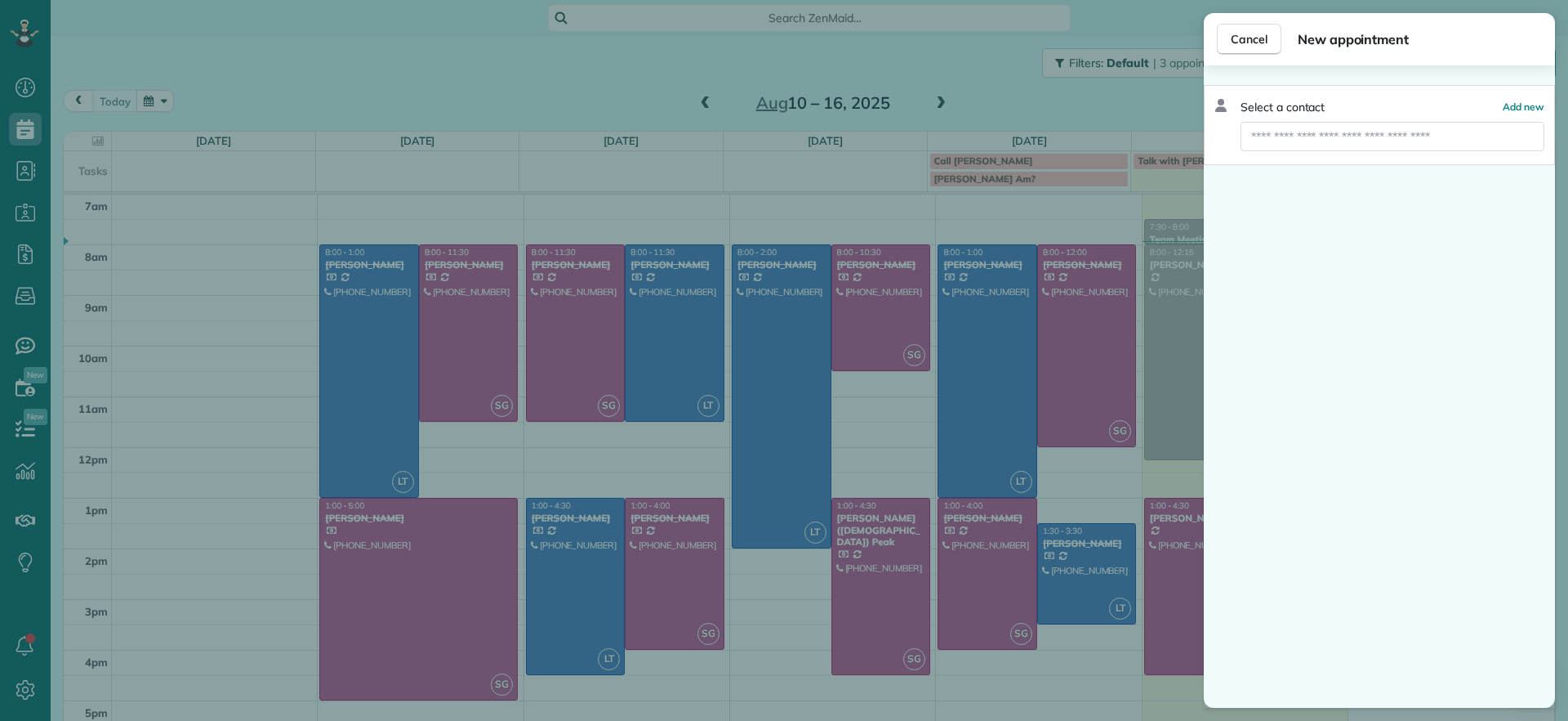
drag, startPoint x: 1286, startPoint y: 120, endPoint x: 1294, endPoint y: 129, distance: 12.0
click at [1286, 120] on div "Select a contact Add new" at bounding box center [1380, 125] width 351 height 80
click at [1299, 132] on input "text" at bounding box center [1392, 137] width 304 height 30
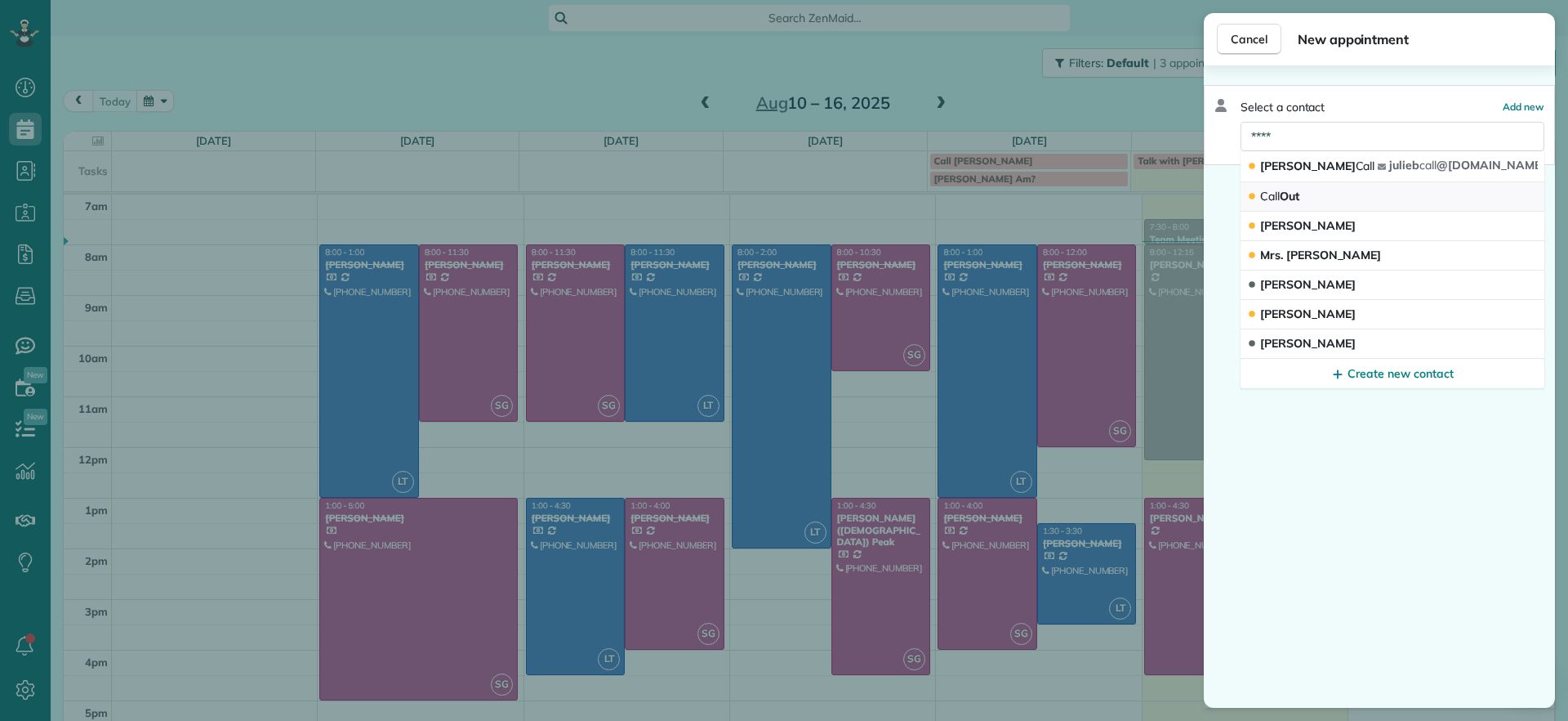
type input "****"
click at [1299, 190] on span "Call Out" at bounding box center [1280, 196] width 39 height 14
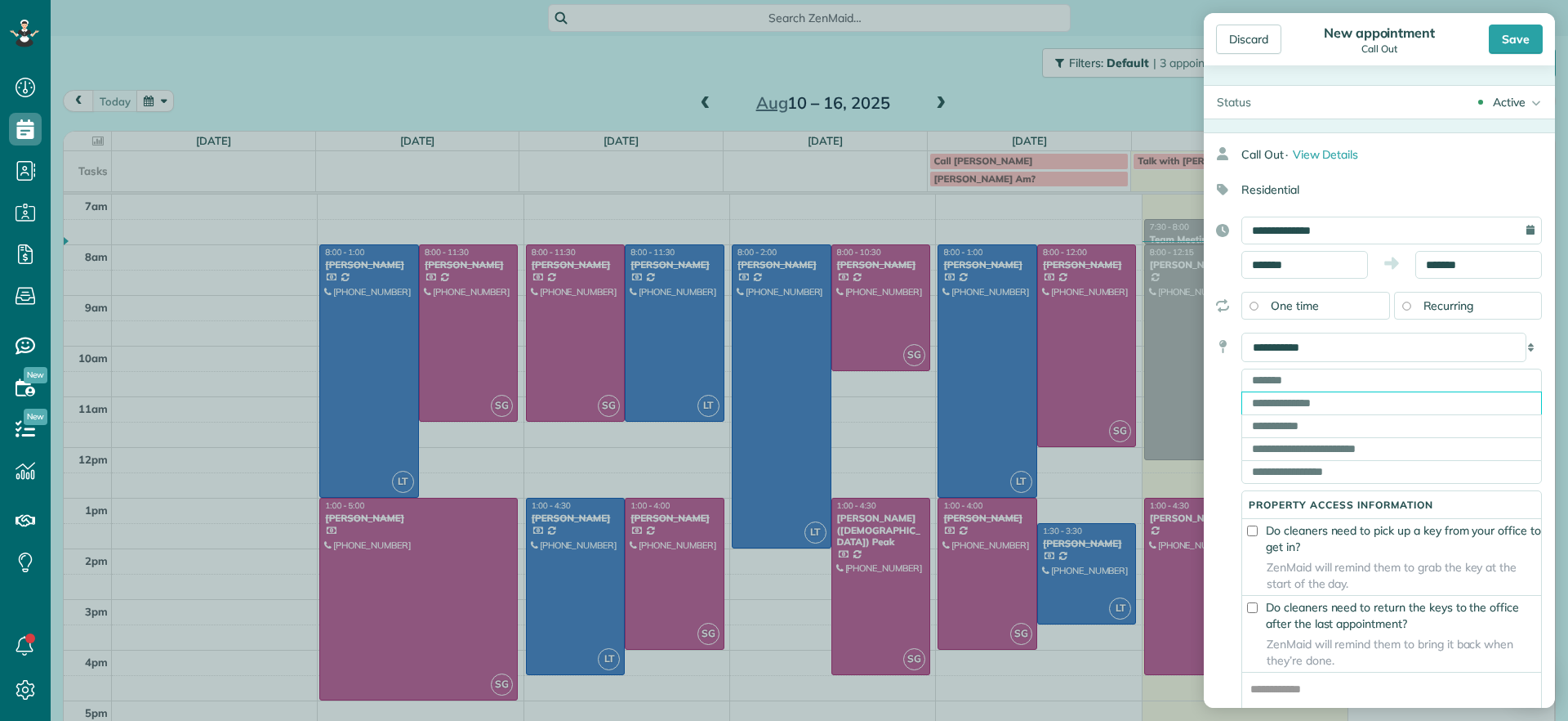
click at [1353, 413] on input "text" at bounding box center [1392, 402] width 300 height 23
click at [1281, 380] on input "text" at bounding box center [1392, 379] width 300 height 23
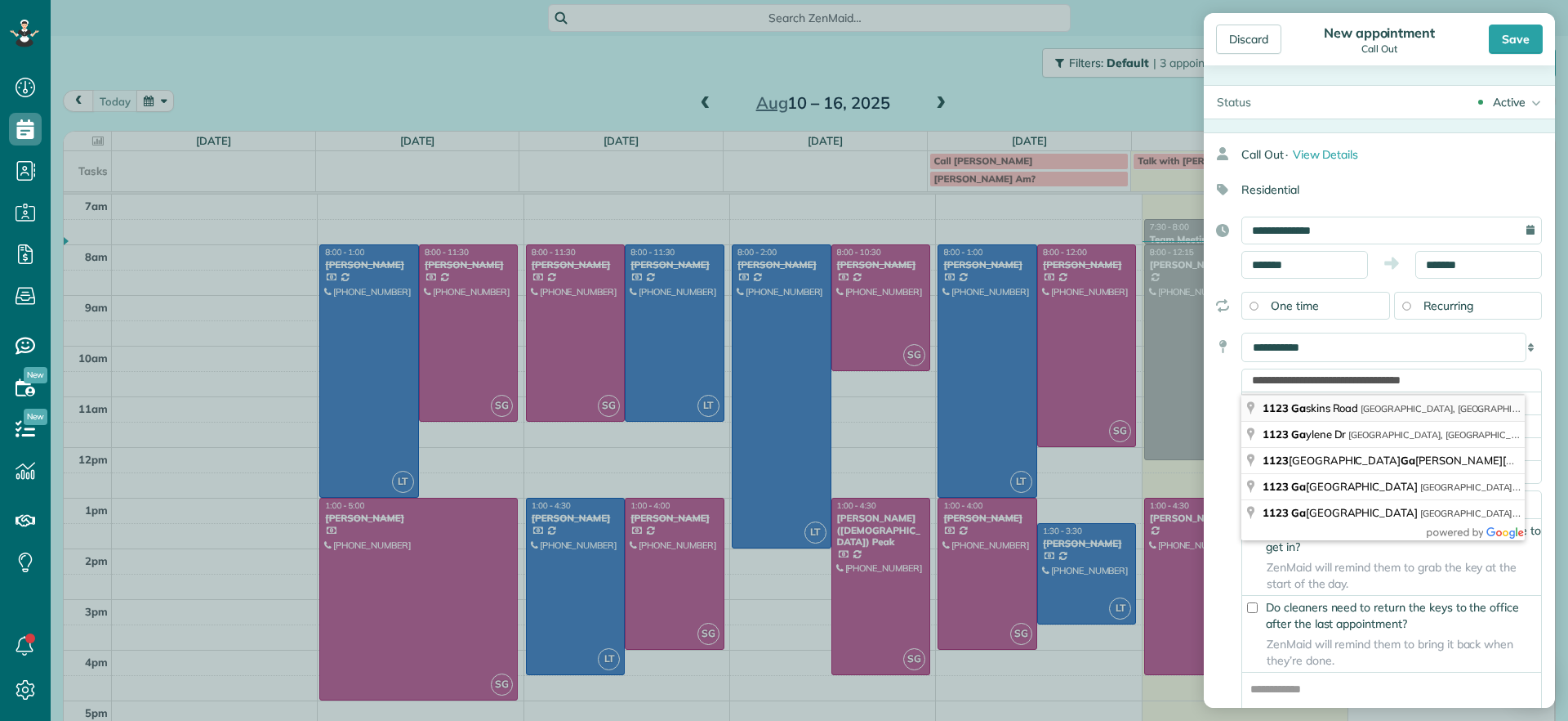
type input "**********"
type input "********"
type input "**"
type input "*****"
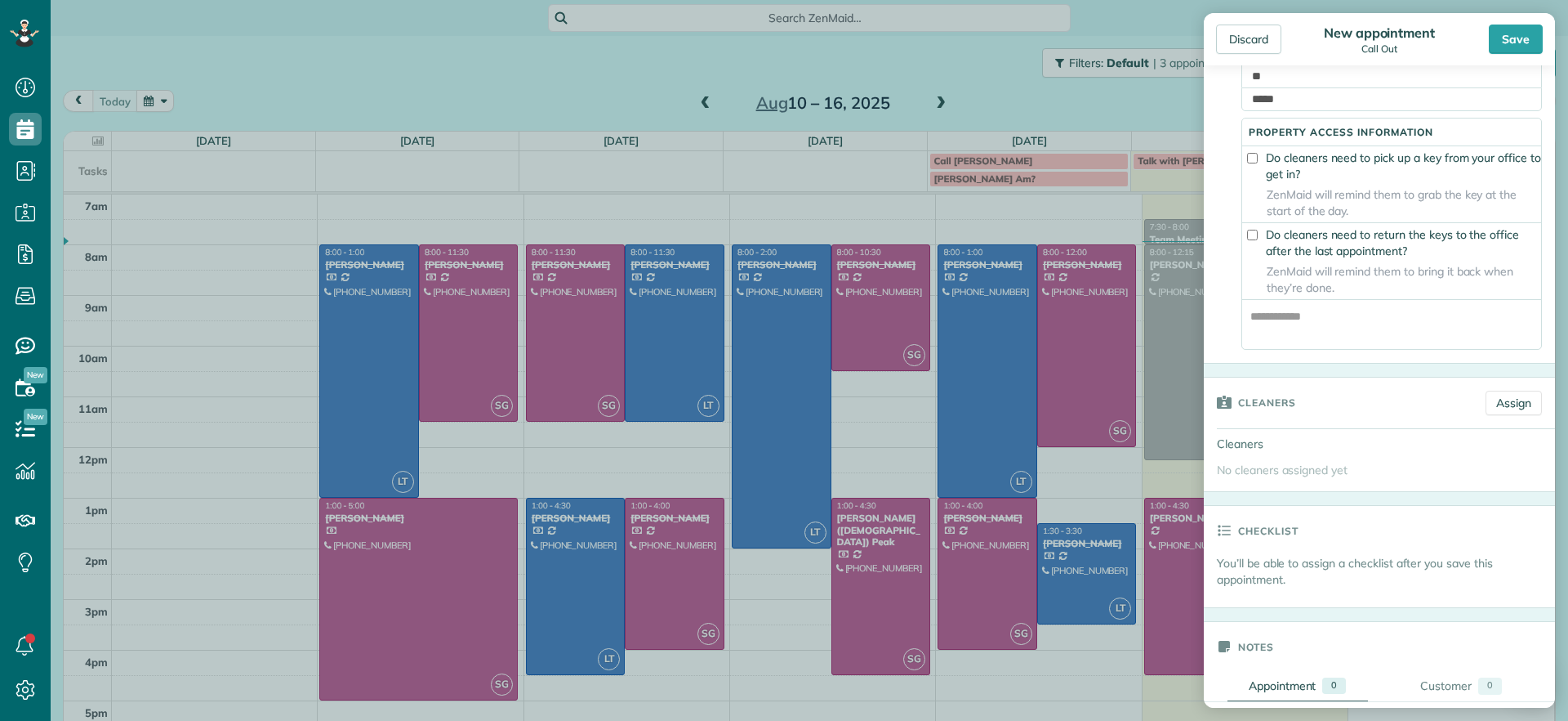
scroll to position [409, 0]
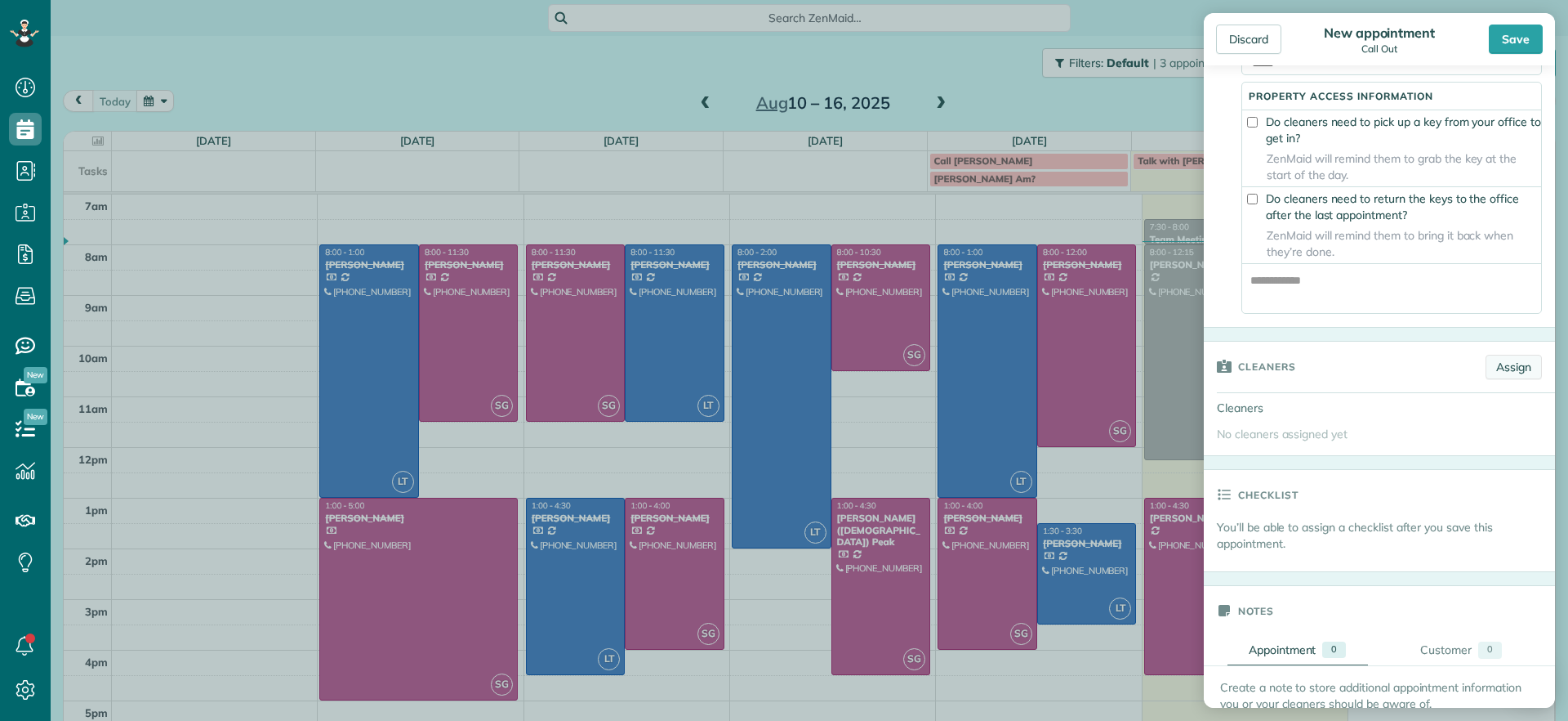
click at [1496, 379] on link "Assign" at bounding box center [1514, 366] width 56 height 25
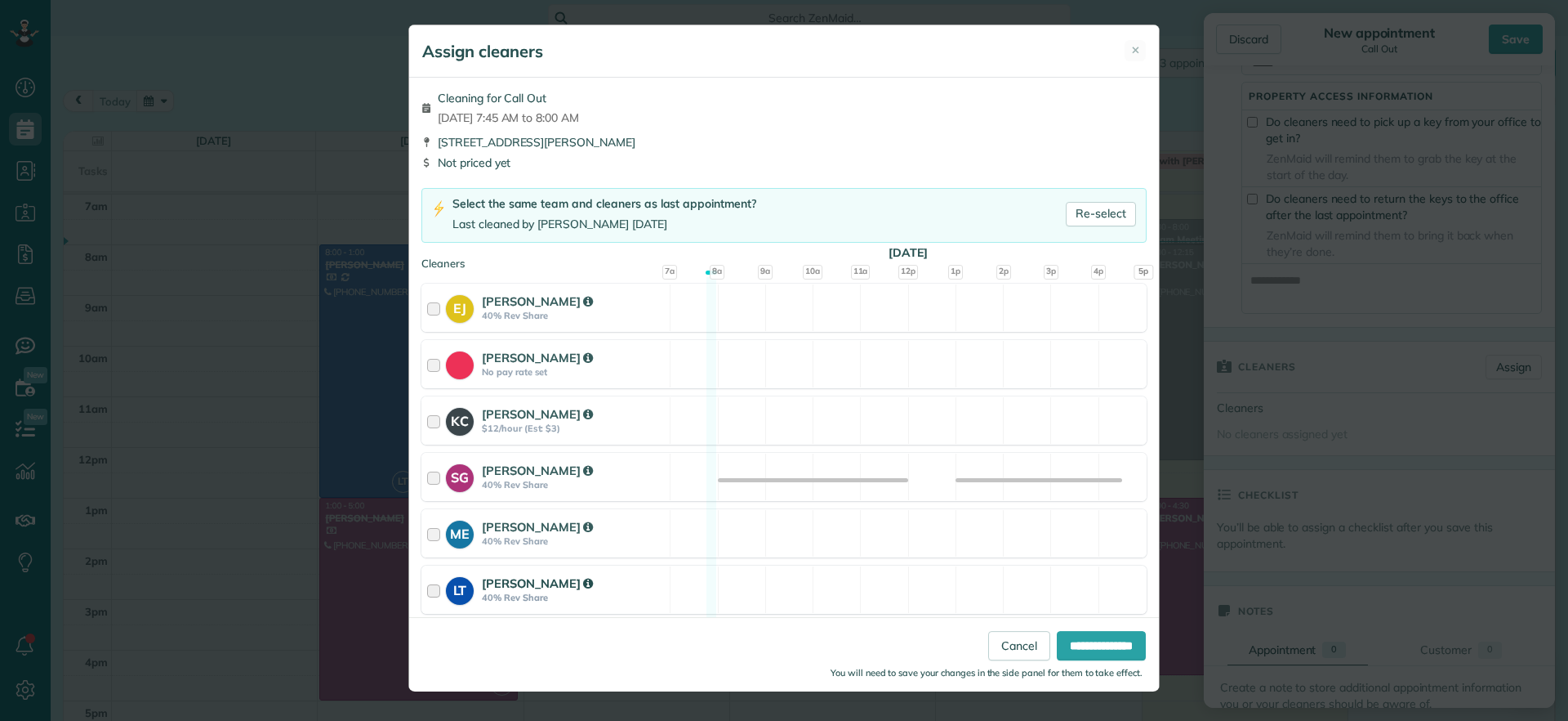
click at [924, 585] on div "LT Laura Thaller 40% Rev Share Available" at bounding box center [784, 590] width 725 height 48
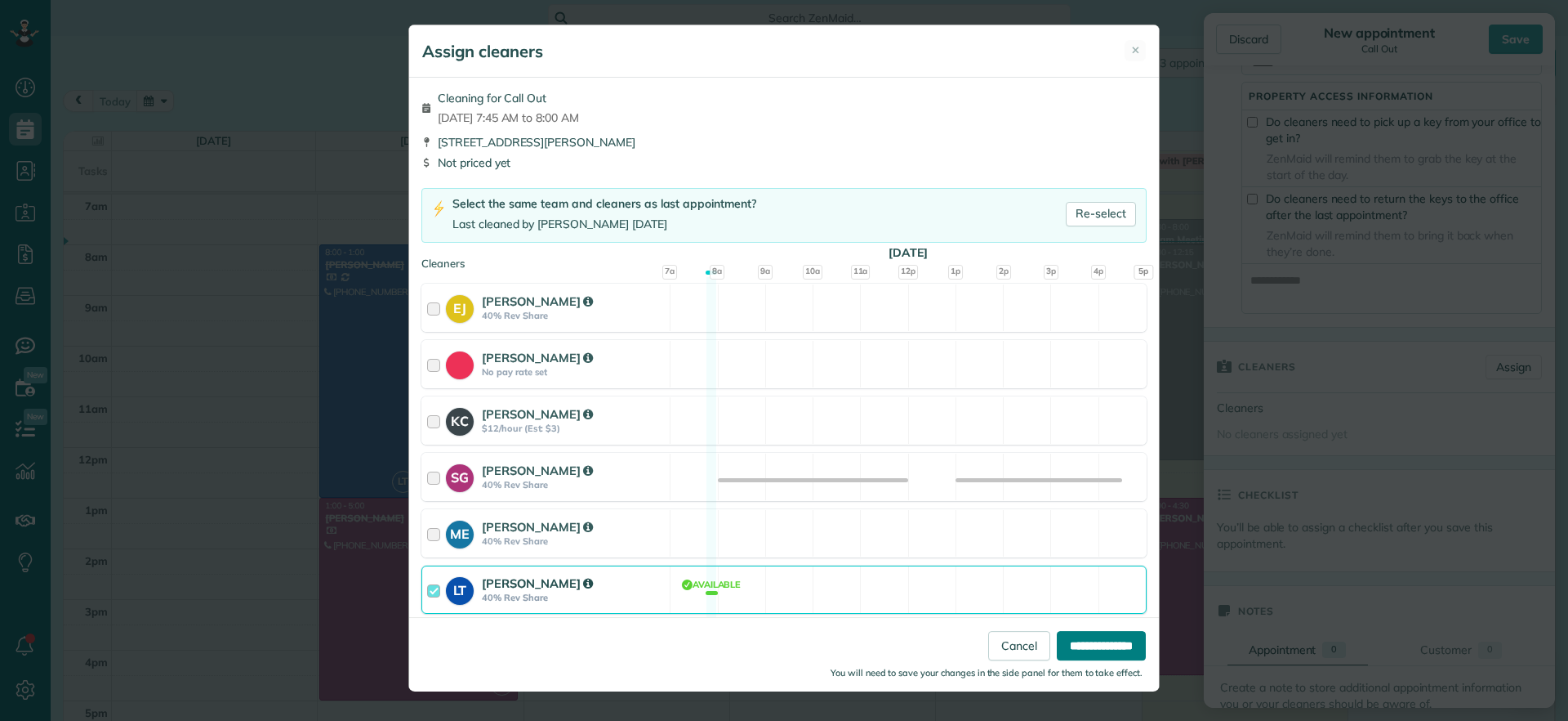
click at [1109, 654] on input "**********" at bounding box center [1101, 646] width 89 height 30
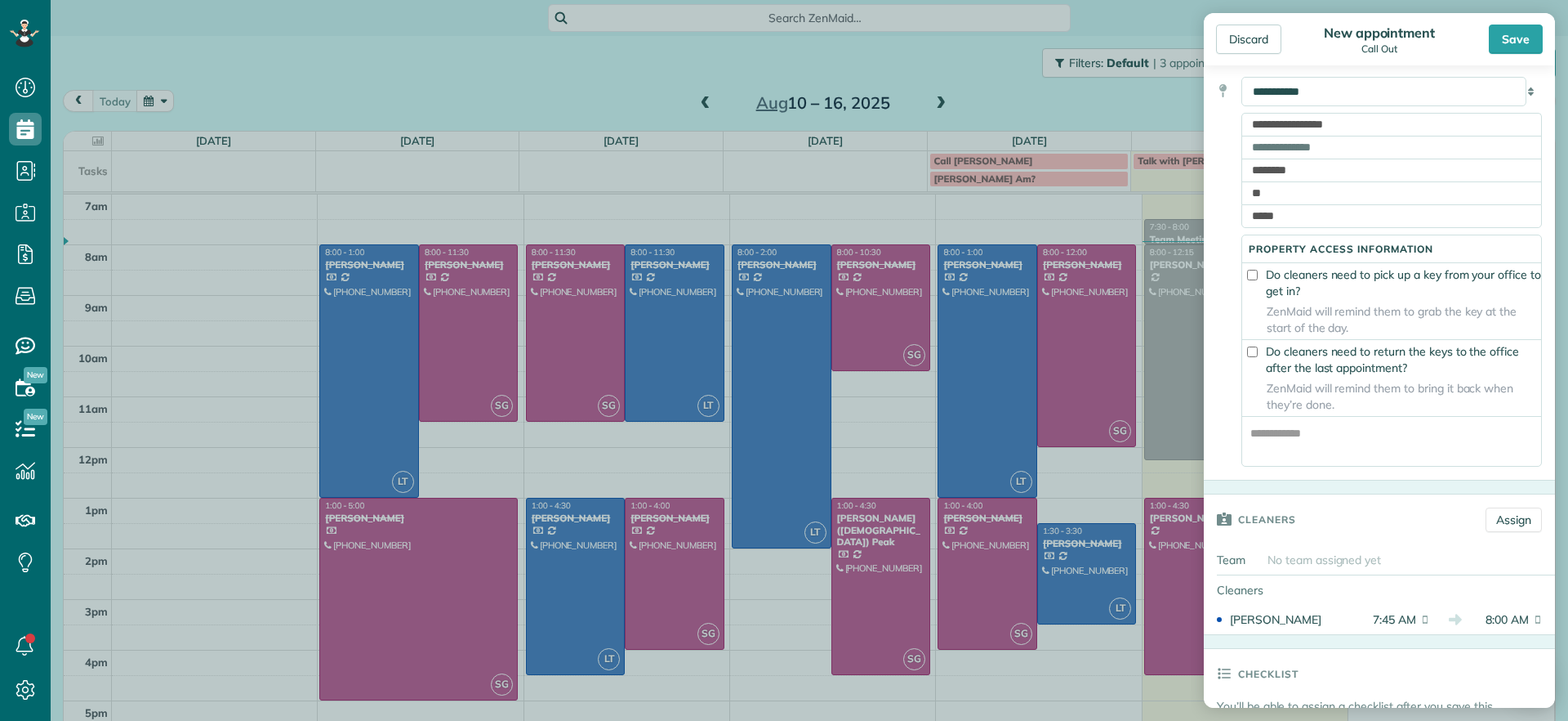
scroll to position [0, 0]
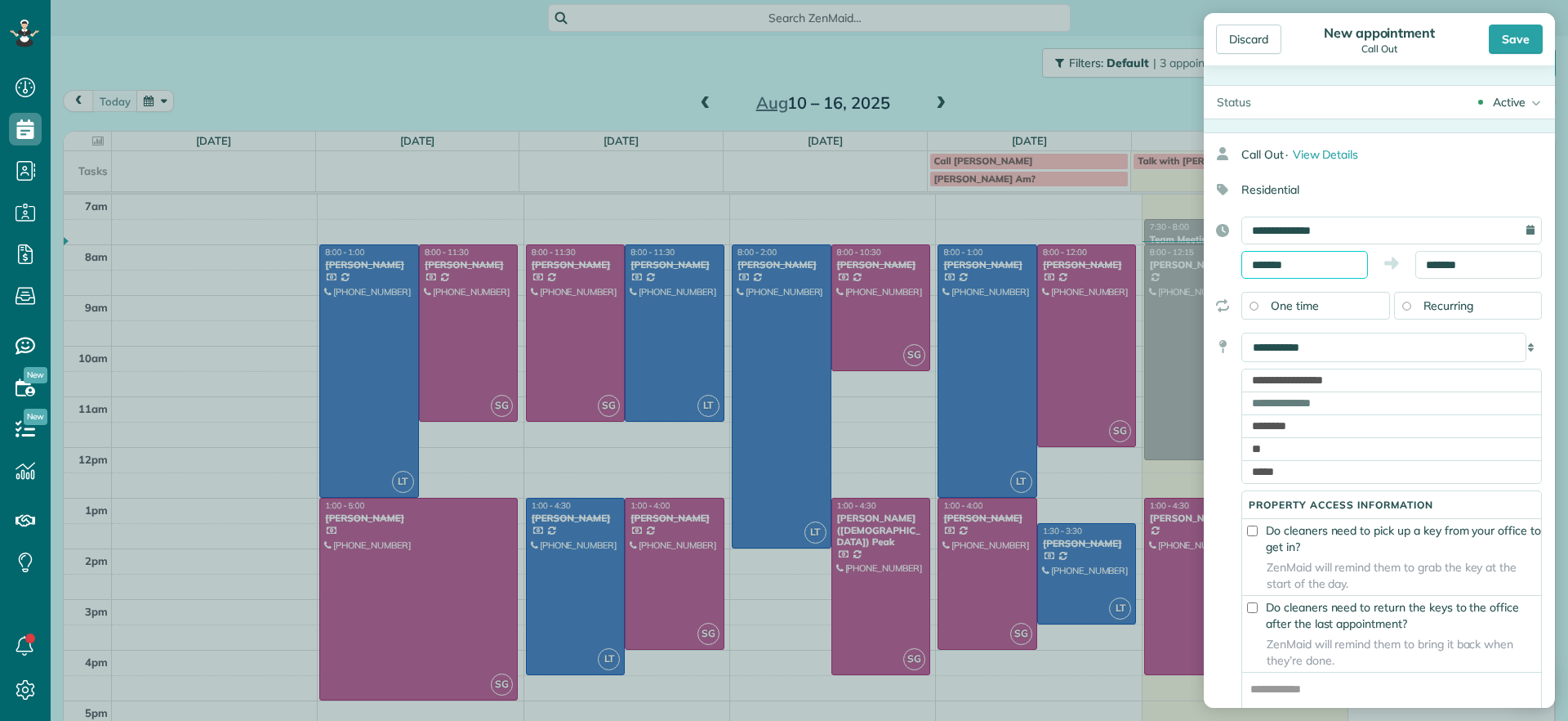
click at [1330, 271] on body "Dashboard Scheduling Calendar View List View Dispatch View - Weekly scheduling …" at bounding box center [784, 360] width 1568 height 721
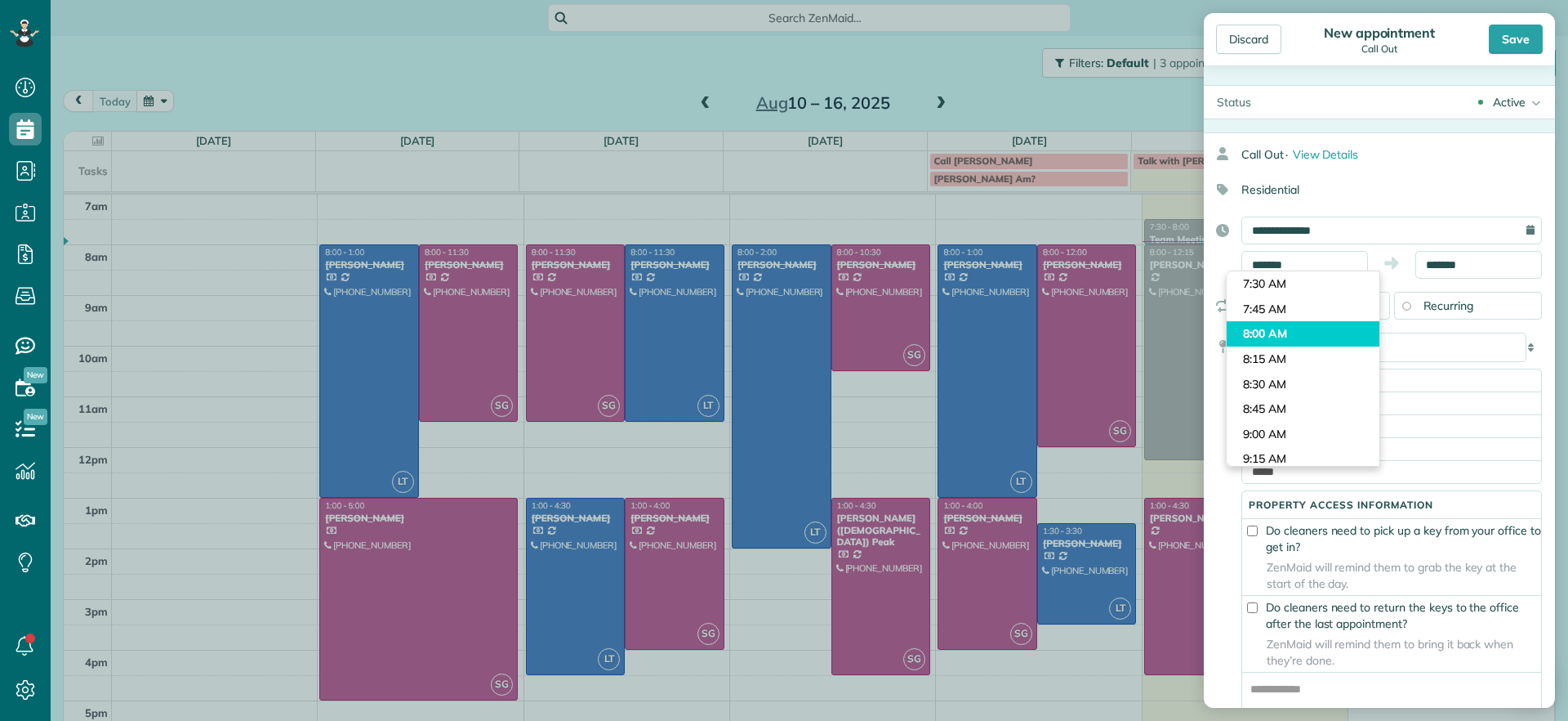
type input "*******"
click at [1285, 338] on body "Dashboard Scheduling Calendar View List View Dispatch View - Weekly scheduling …" at bounding box center [784, 360] width 1568 height 721
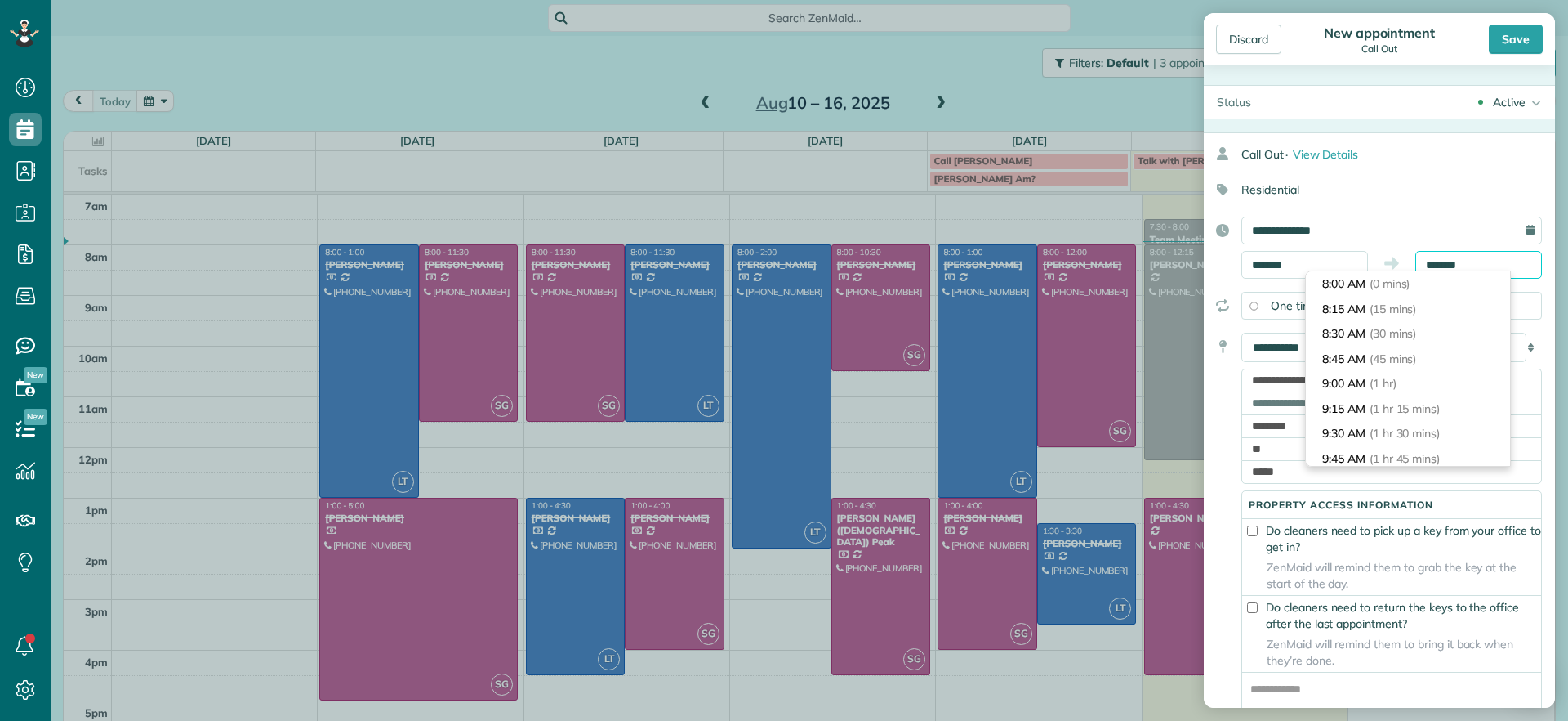
click at [1442, 266] on input "*******" at bounding box center [1478, 265] width 126 height 28
type input "*******"
click at [1410, 369] on li "5:00 PM (9 hrs)" at bounding box center [1408, 365] width 204 height 25
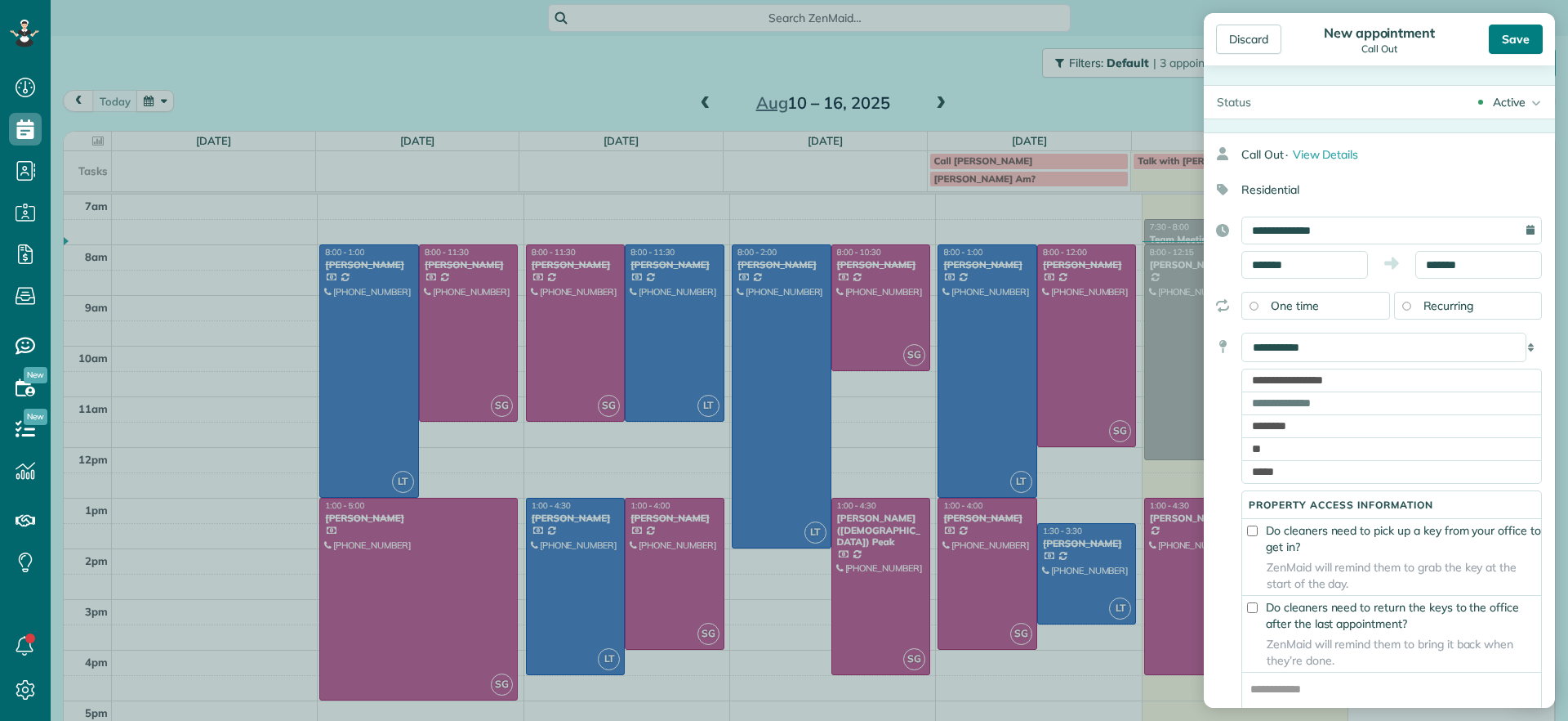
click at [1521, 43] on div "Save" at bounding box center [1516, 39] width 54 height 30
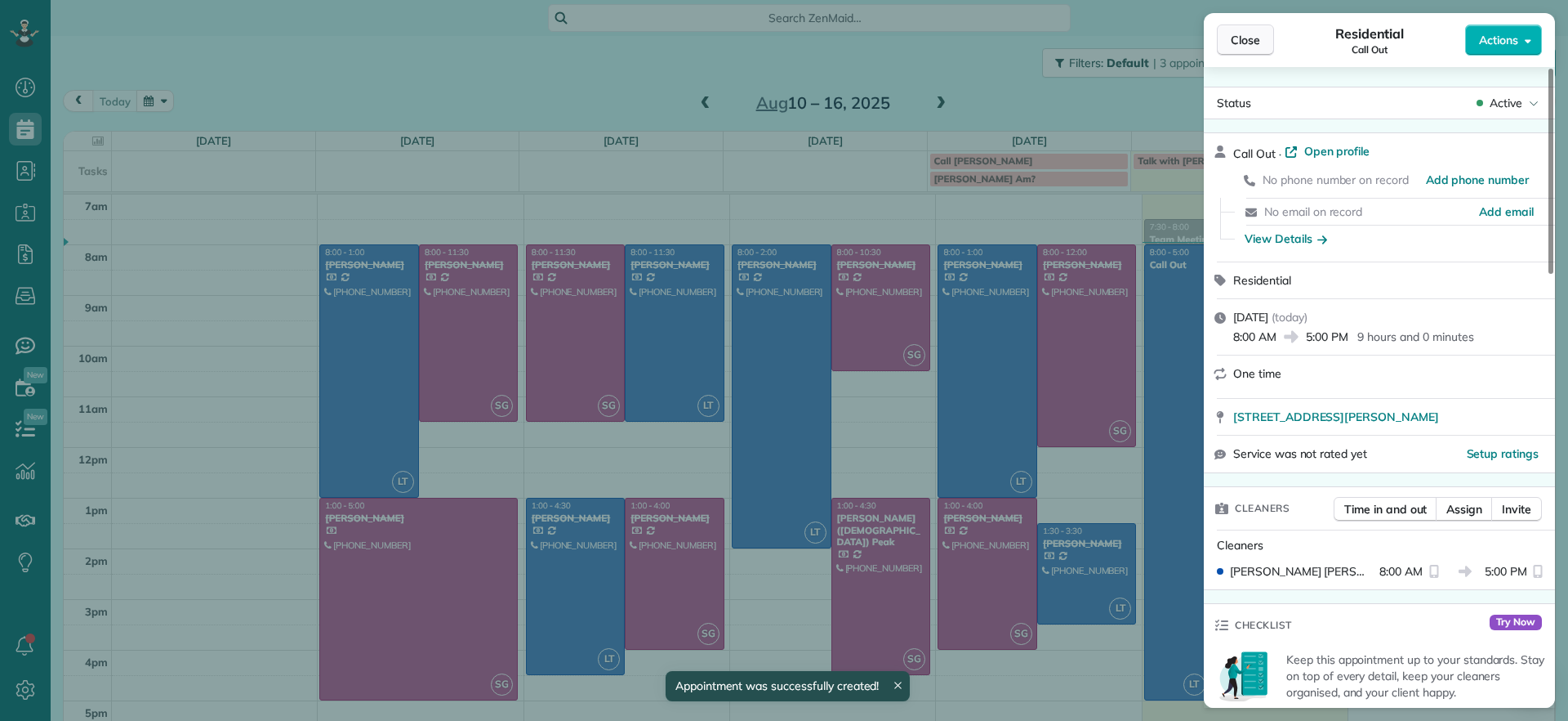
click at [1246, 50] on button "Close" at bounding box center [1245, 40] width 57 height 31
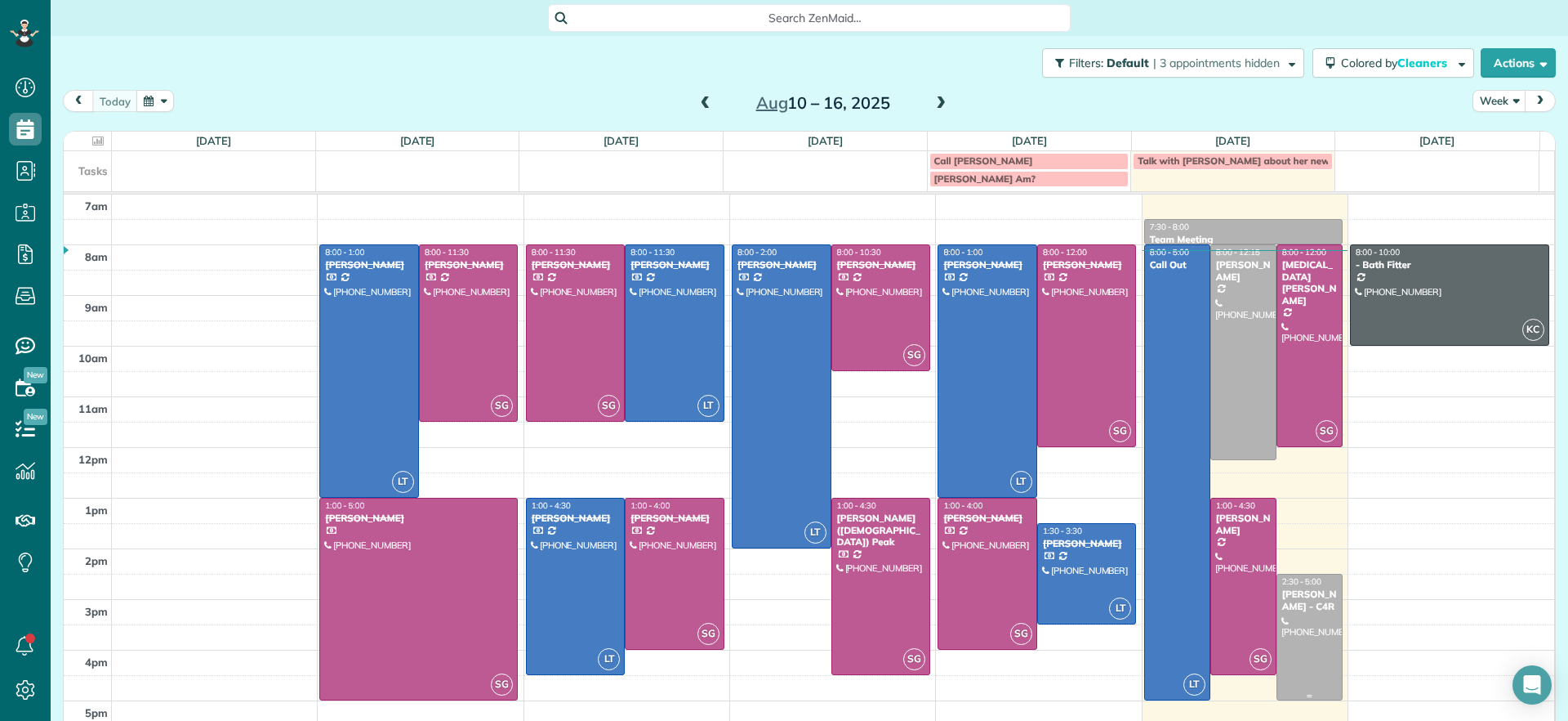
click at [1298, 626] on div at bounding box center [1309, 636] width 64 height 125
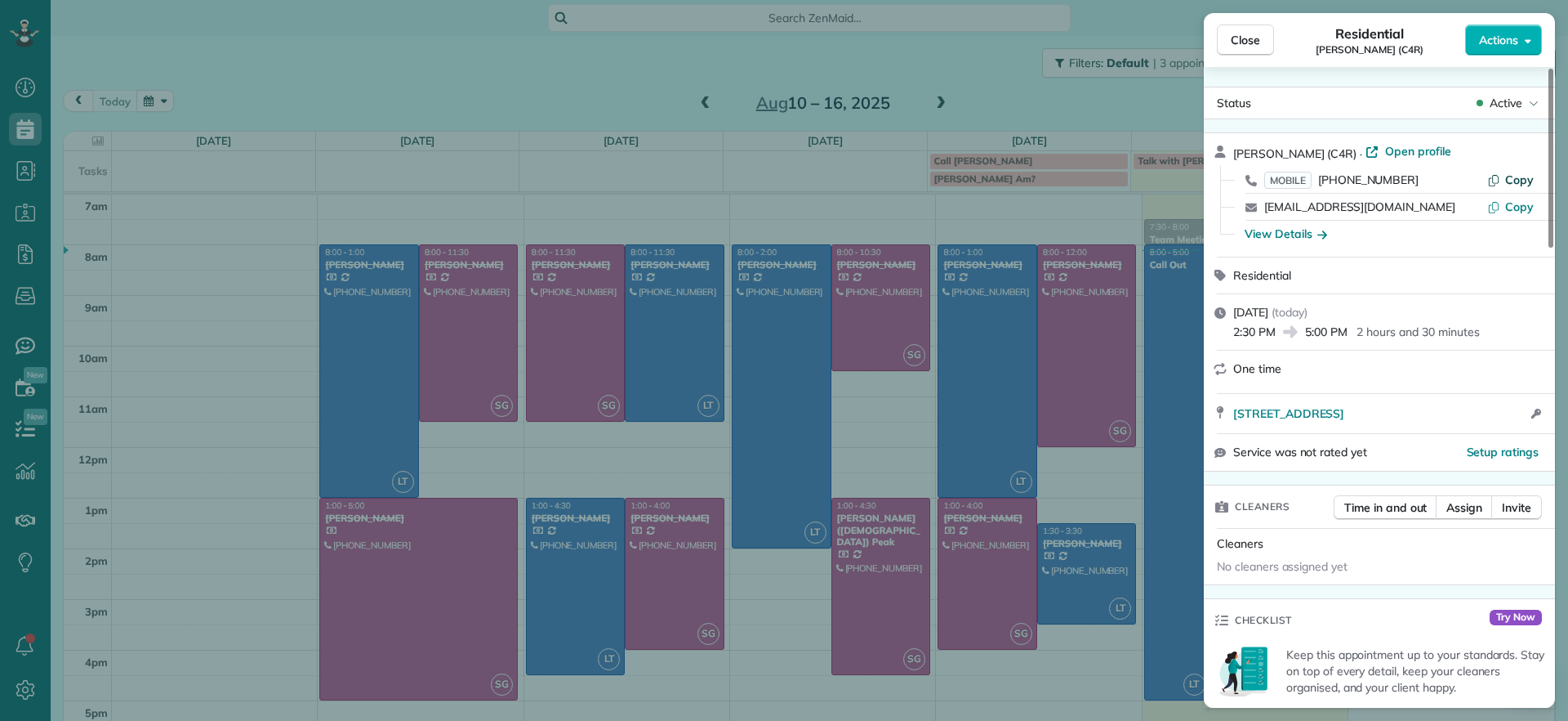
click at [1510, 179] on span "Copy" at bounding box center [1520, 179] width 29 height 14
click at [1242, 44] on span "Close" at bounding box center [1246, 40] width 30 height 16
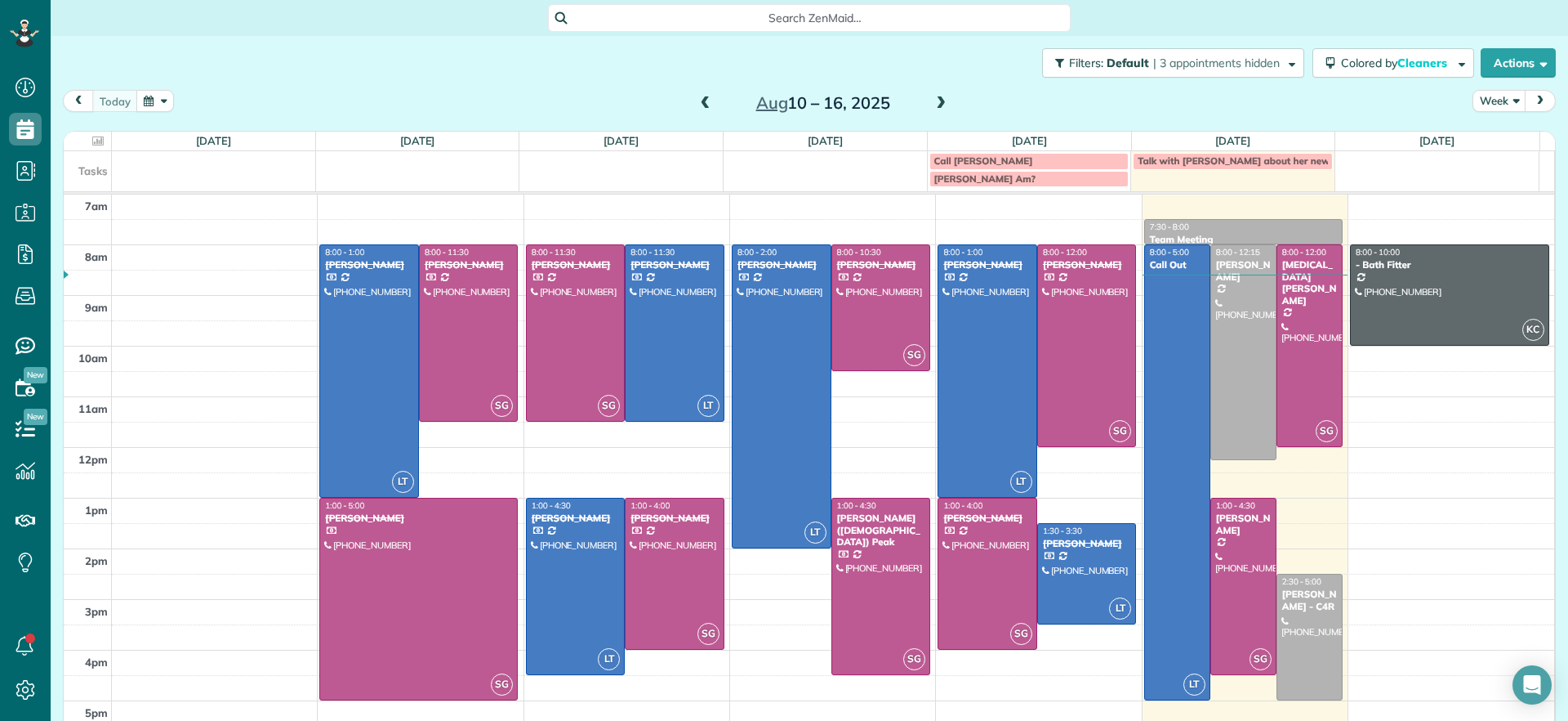
click at [933, 99] on span at bounding box center [940, 103] width 18 height 14
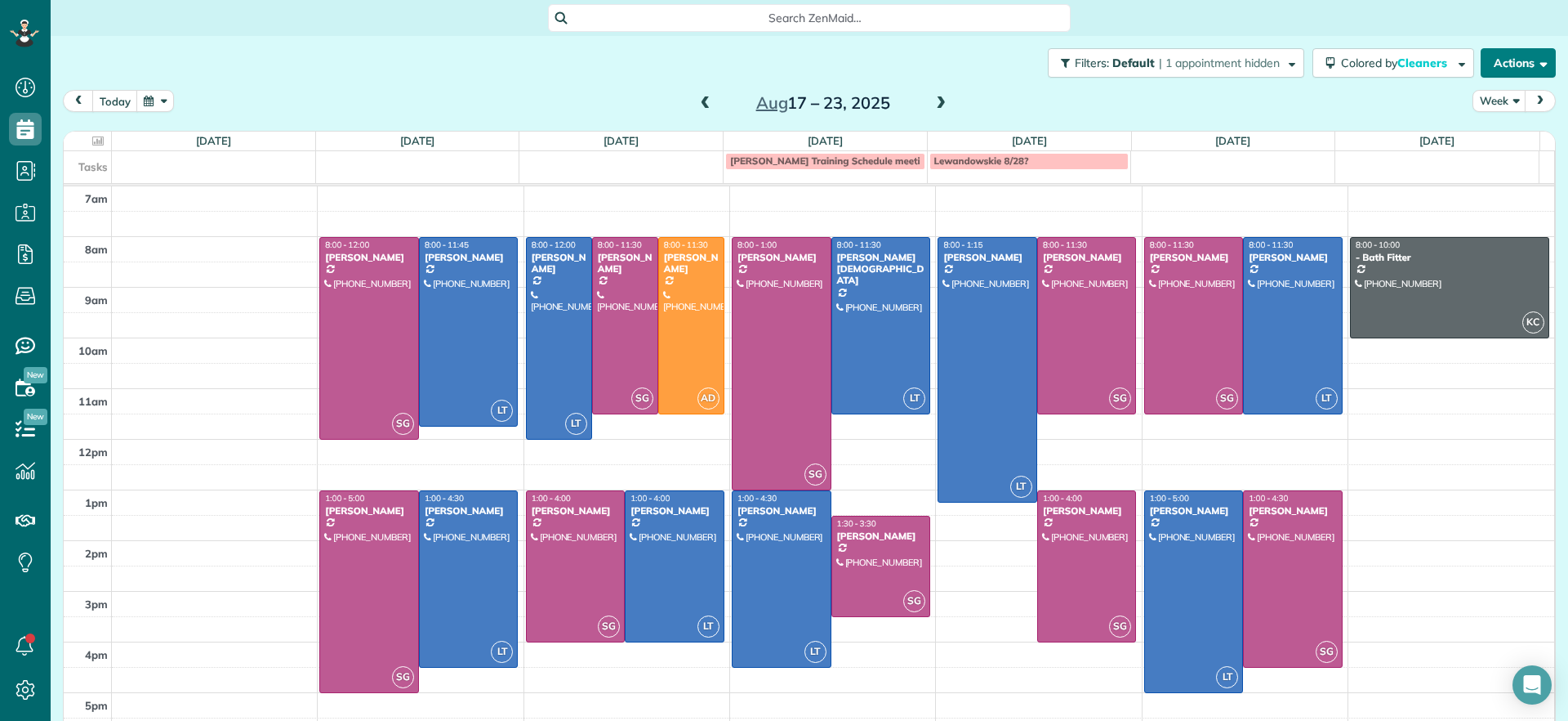
click at [1538, 63] on button "Actions" at bounding box center [1518, 63] width 75 height 30
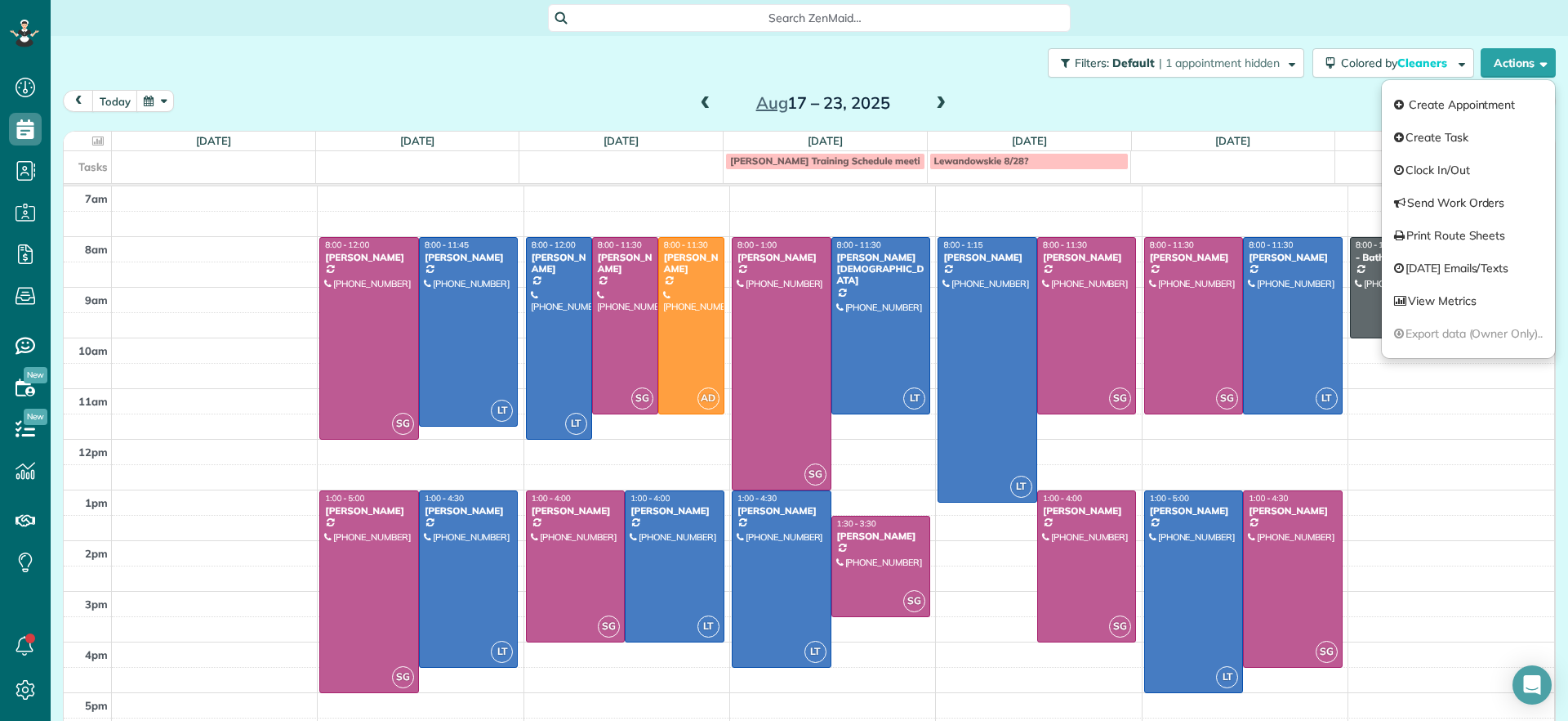
click at [1272, 109] on div "today Week Aug 17 – 23, 2025" at bounding box center [809, 105] width 1493 height 31
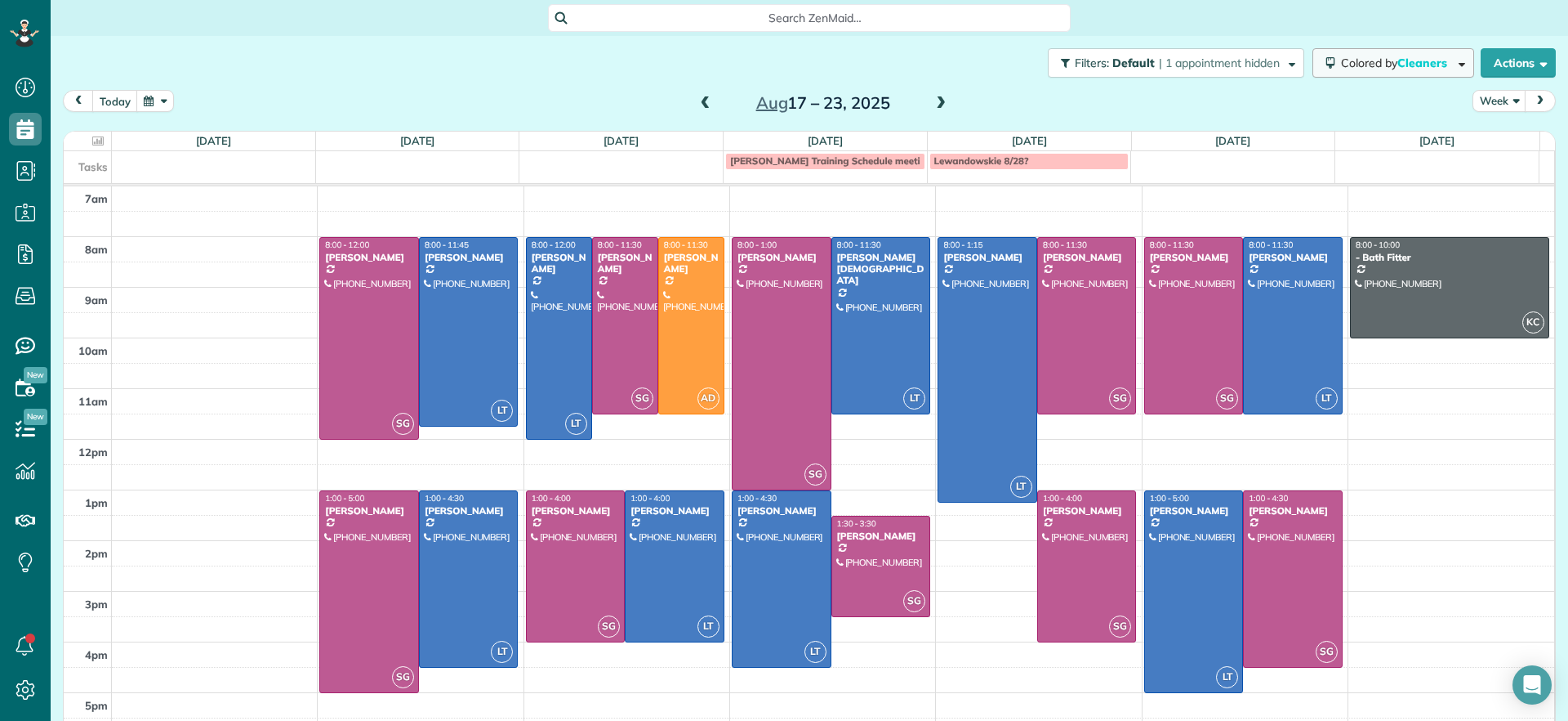
click at [1354, 60] on span "Colored by Cleaners" at bounding box center [1398, 62] width 112 height 14
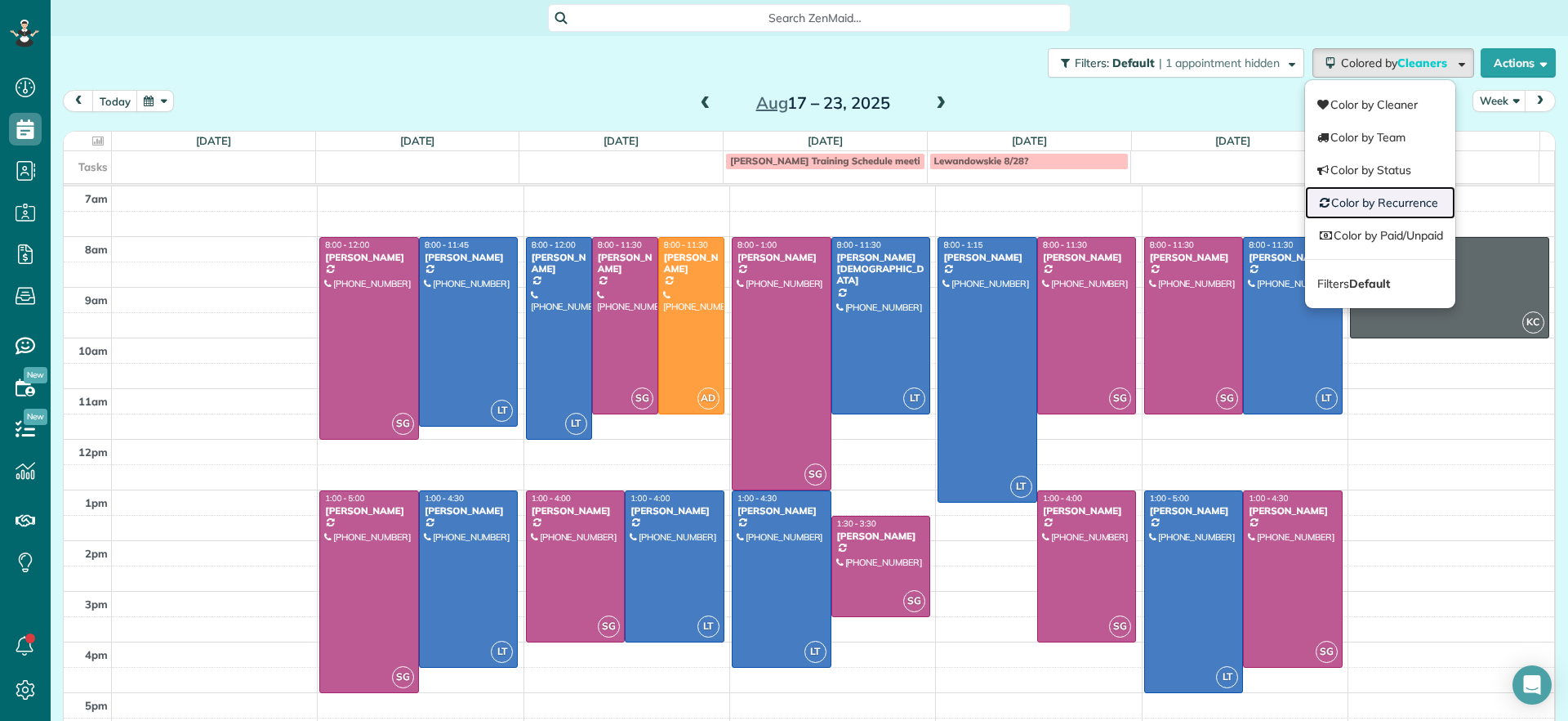
click at [1371, 194] on link "Color by Recurrence" at bounding box center [1380, 203] width 150 height 33
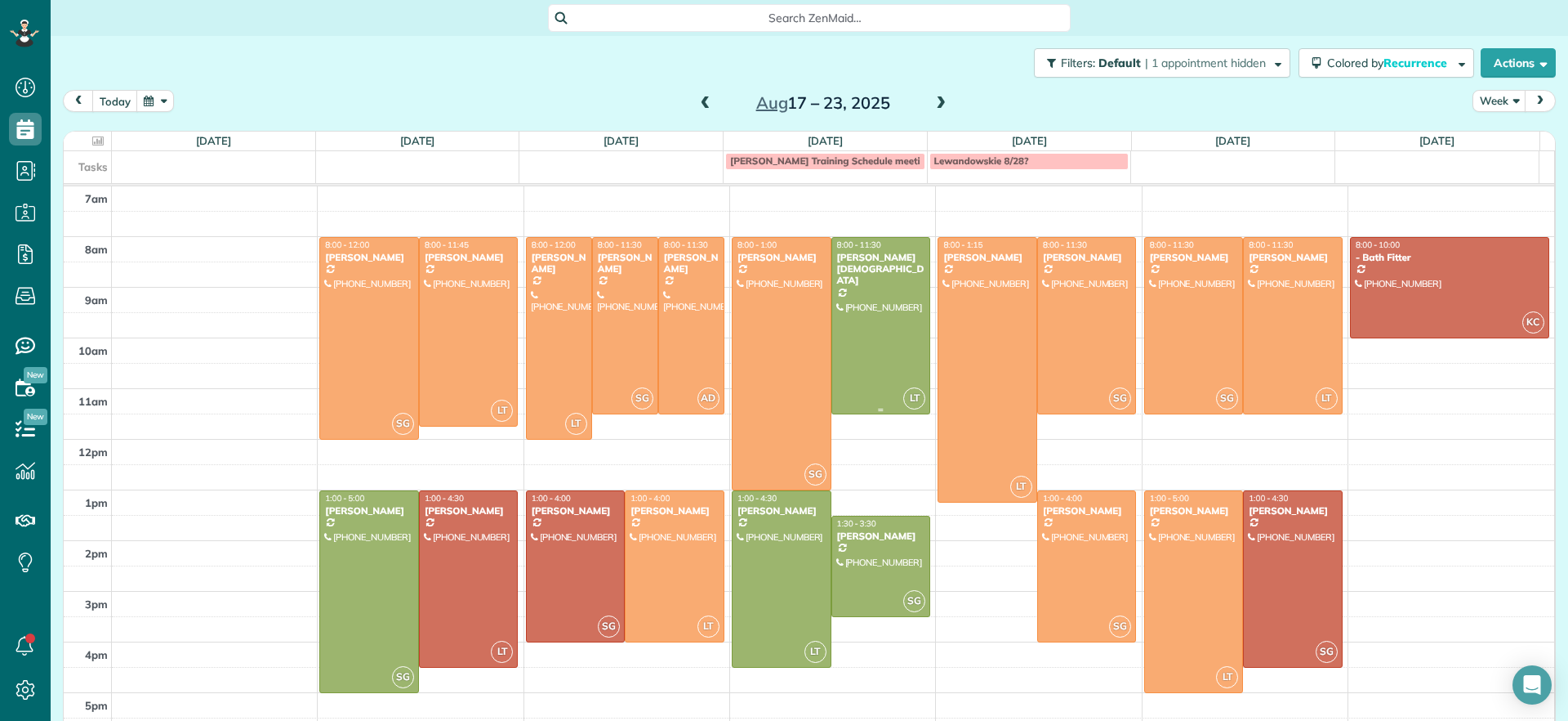
click at [868, 275] on div at bounding box center [882, 325] width 98 height 176
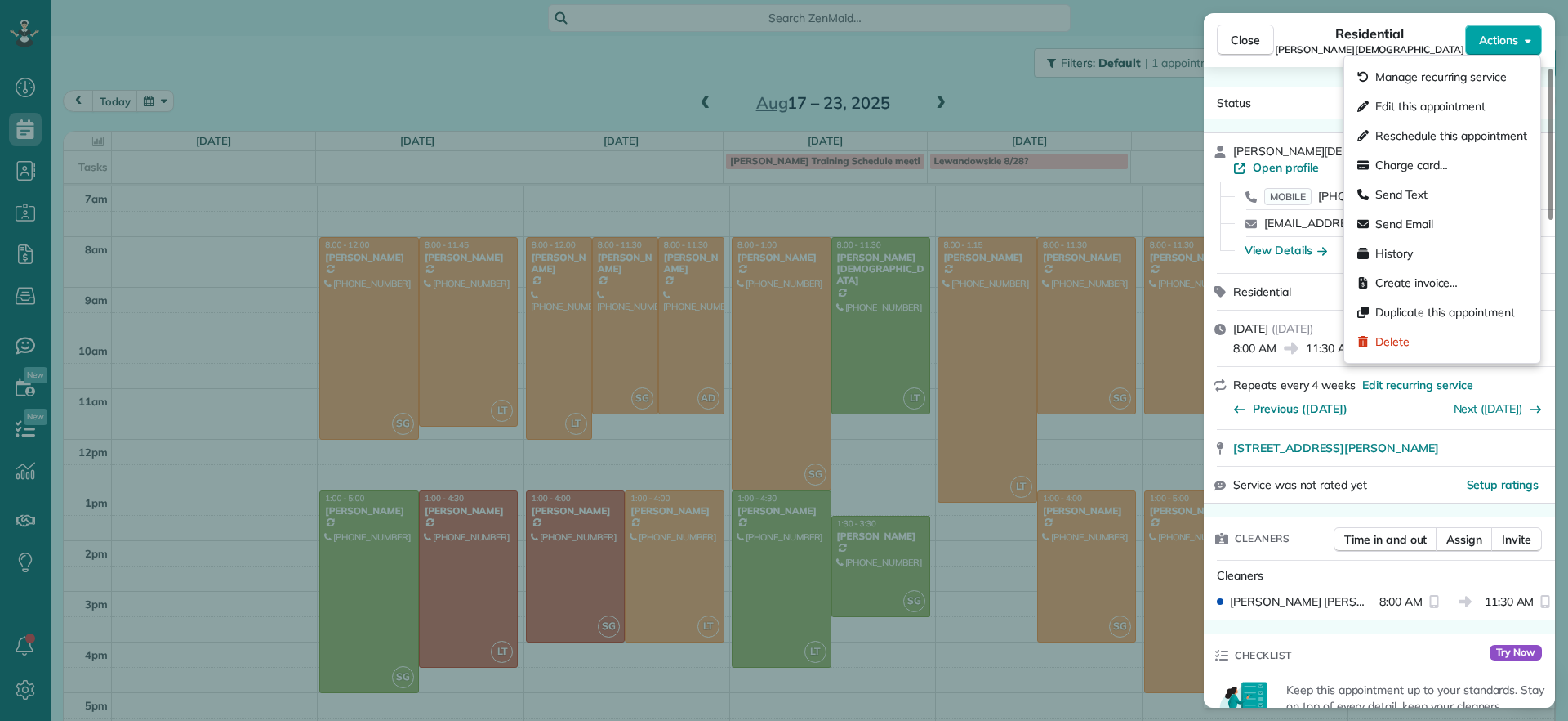
click at [1522, 53] on button "Actions" at bounding box center [1504, 40] width 77 height 31
click at [1249, 42] on span "Close" at bounding box center [1246, 40] width 30 height 16
